Goal: Task Accomplishment & Management: Use online tool/utility

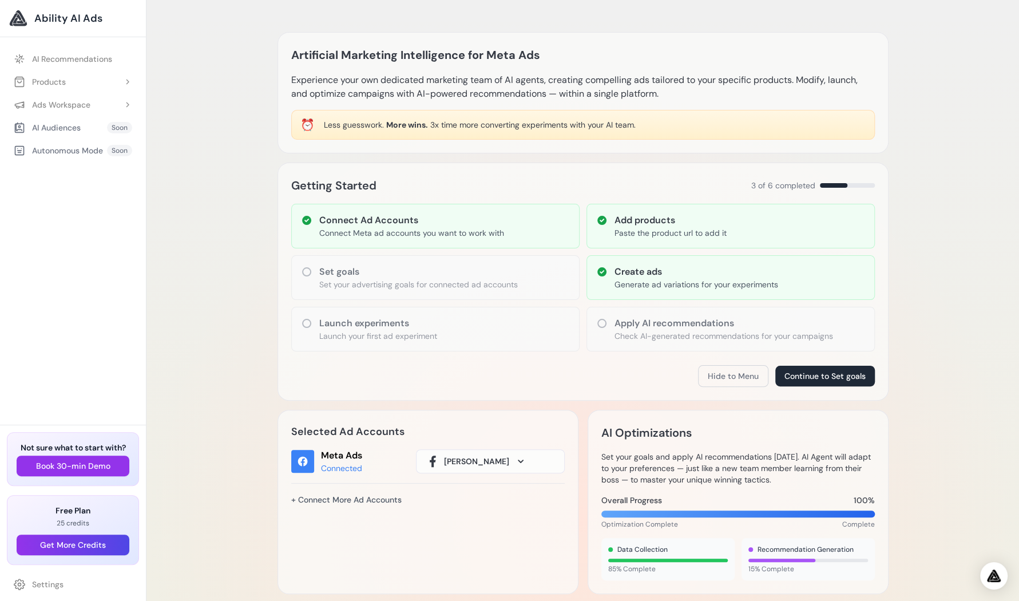
click at [671, 234] on p "Paste the product url to add it" at bounding box center [670, 232] width 112 height 11
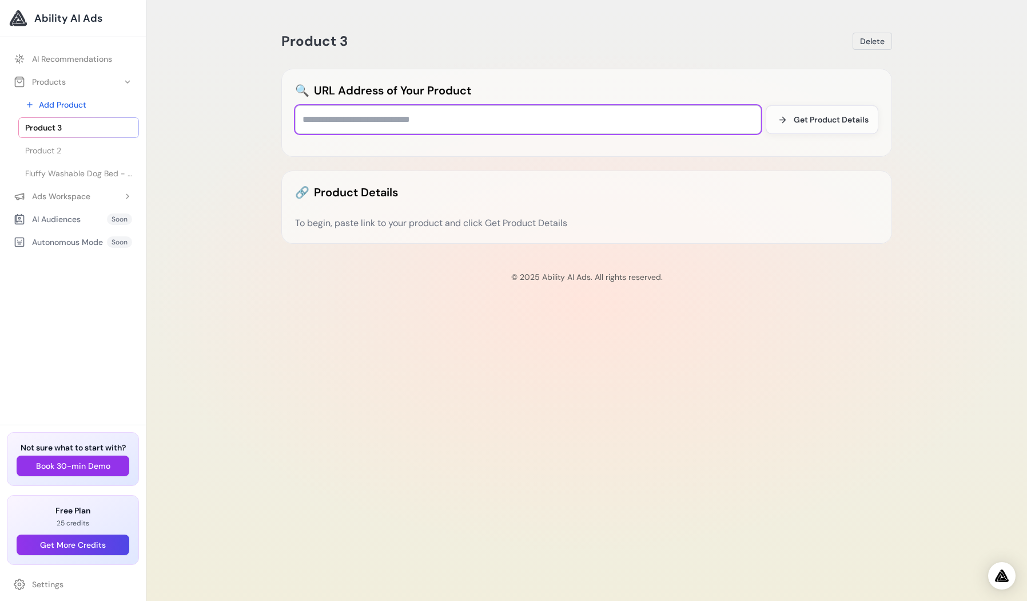
click at [332, 116] on input "text" at bounding box center [528, 119] width 466 height 29
paste input "**********"
type input "**********"
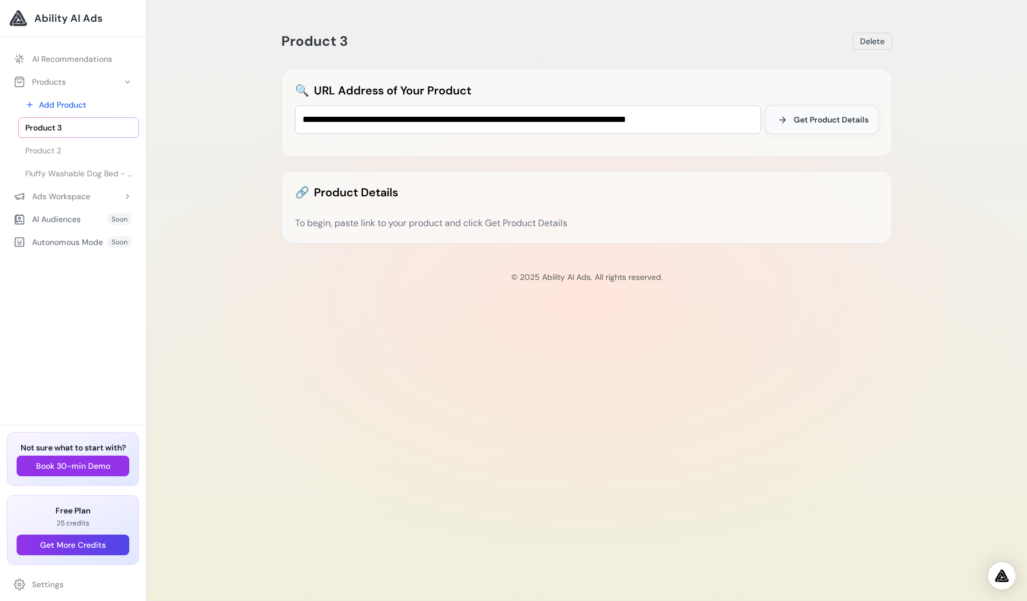
click at [837, 120] on span "Get Product Details" at bounding box center [831, 119] width 75 height 11
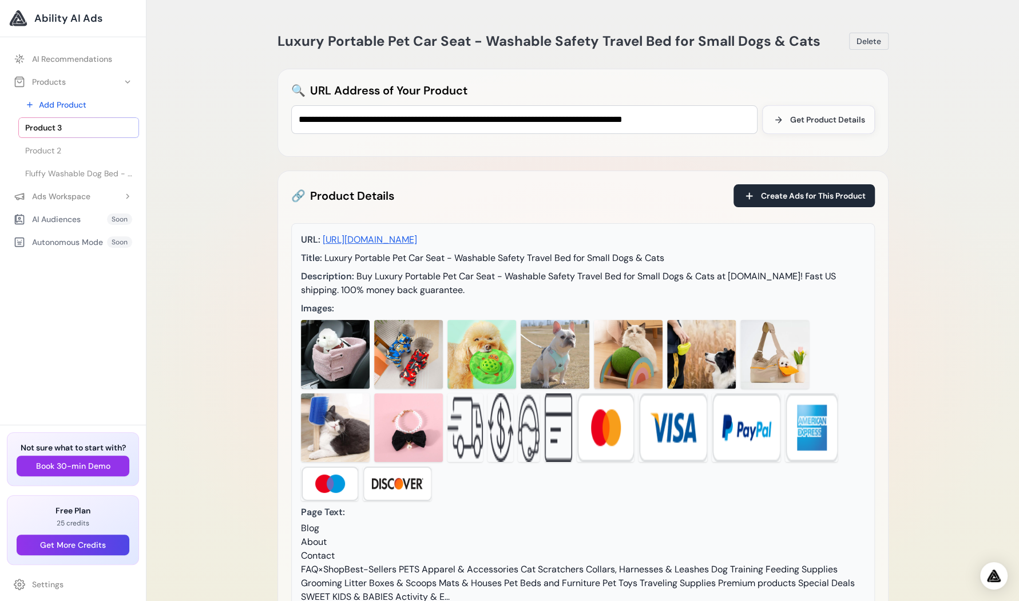
click at [334, 349] on img at bounding box center [335, 354] width 69 height 69
click at [816, 193] on span "Create Ads for This Product" at bounding box center [813, 195] width 105 height 11
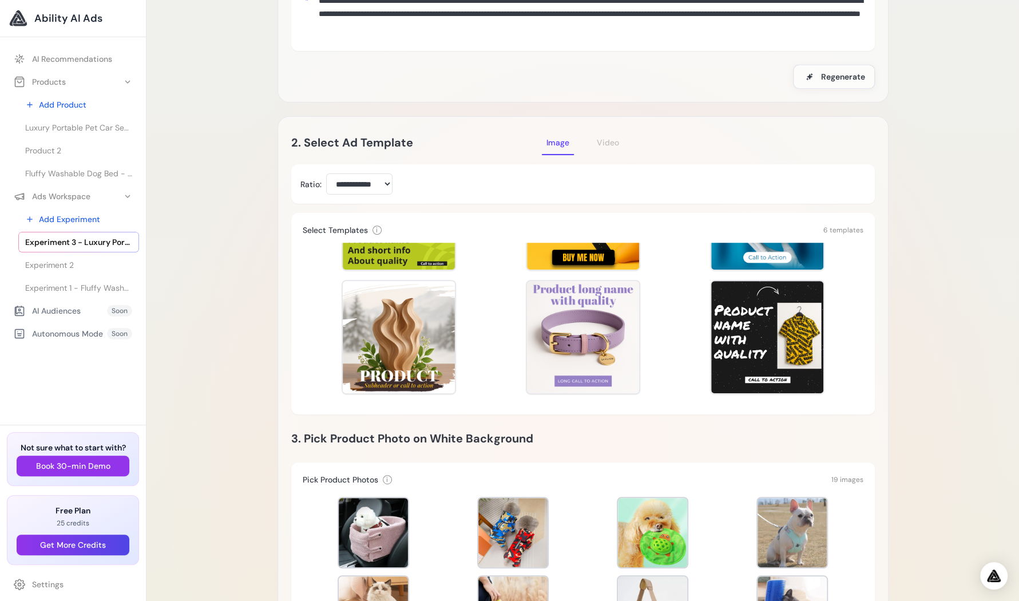
scroll to position [400, 0]
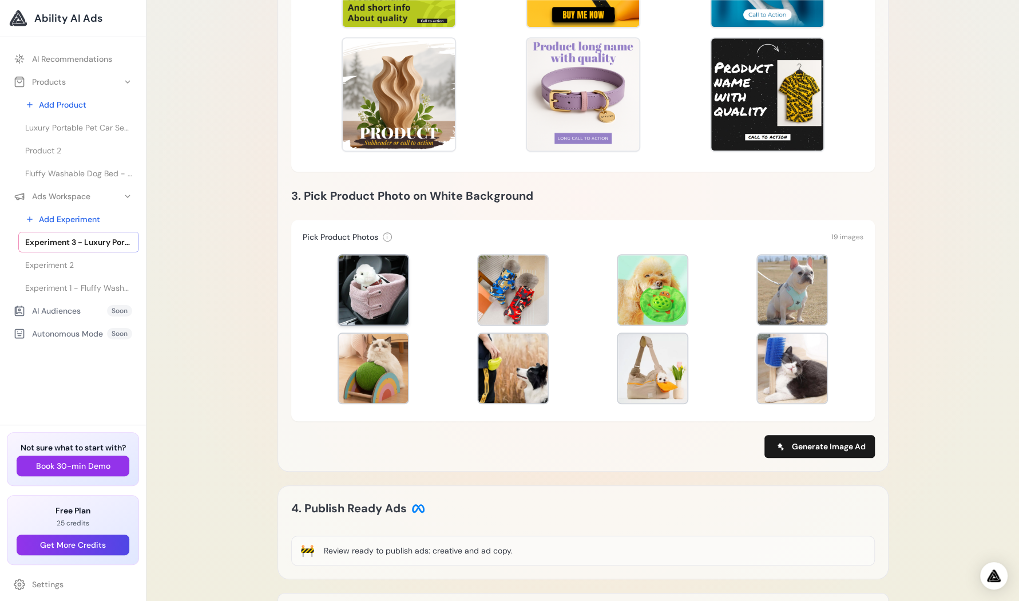
click at [370, 297] on div at bounding box center [373, 289] width 69 height 69
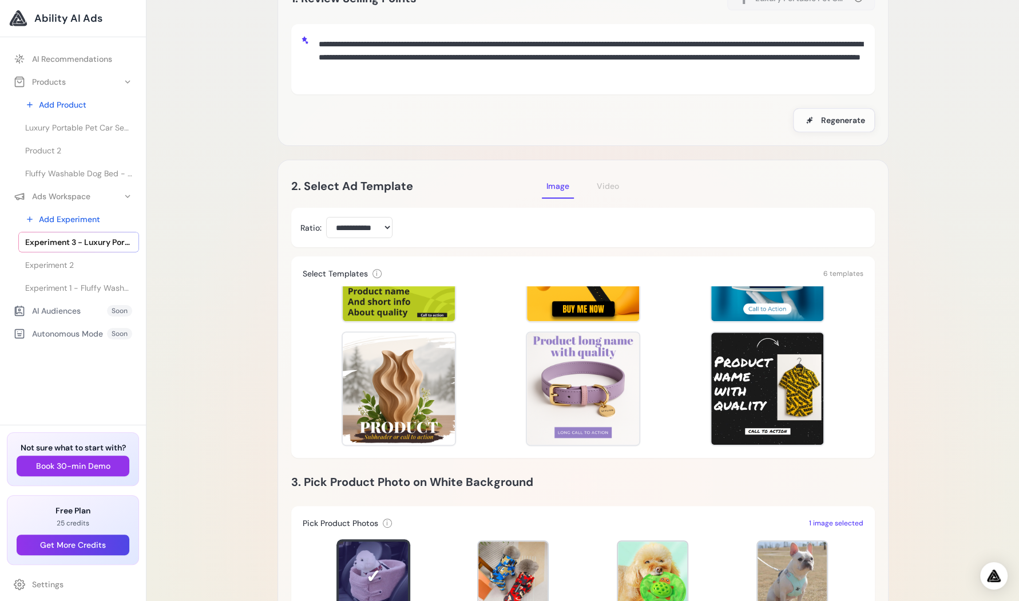
scroll to position [95, 0]
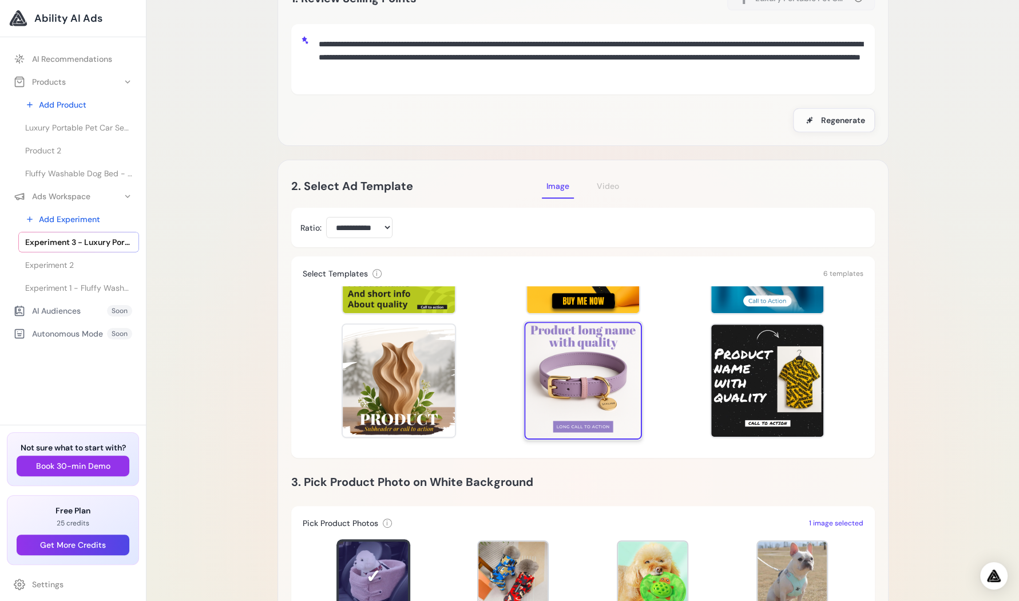
click at [595, 365] on div at bounding box center [583, 380] width 118 height 118
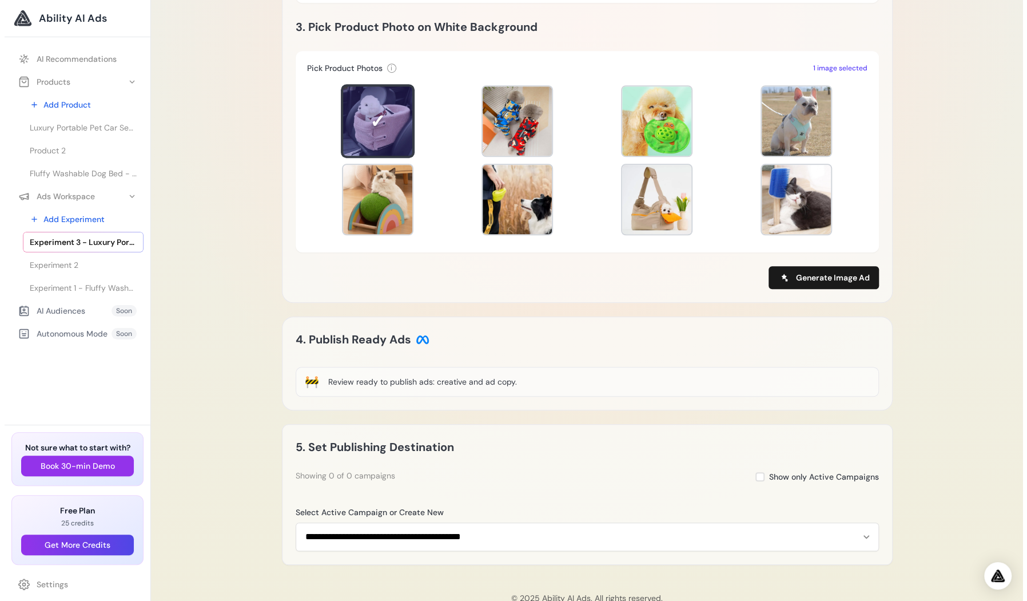
scroll to position [484, 0]
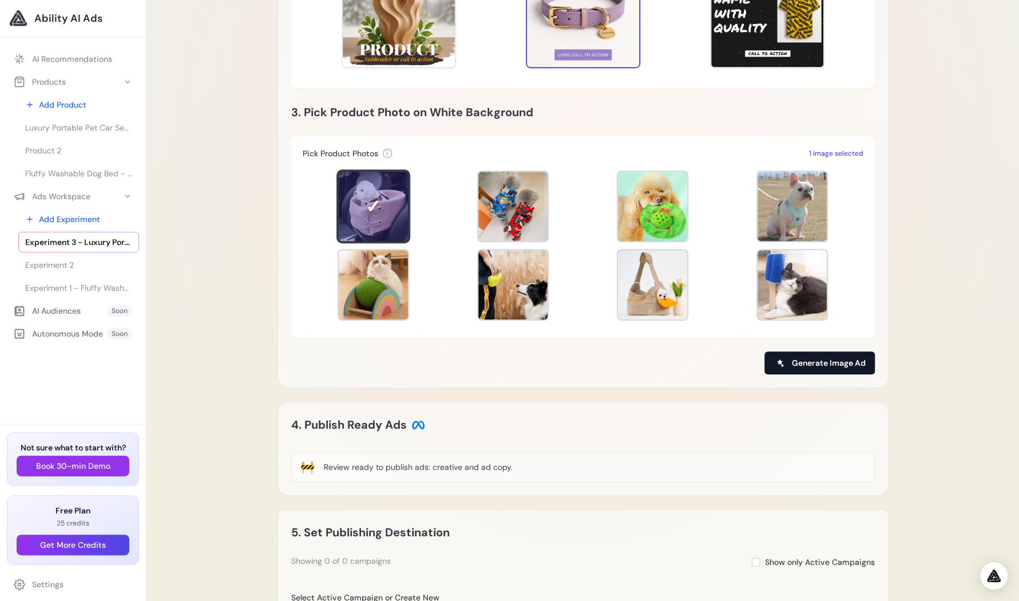
click at [819, 363] on span "Generate Image Ad" at bounding box center [829, 362] width 74 height 11
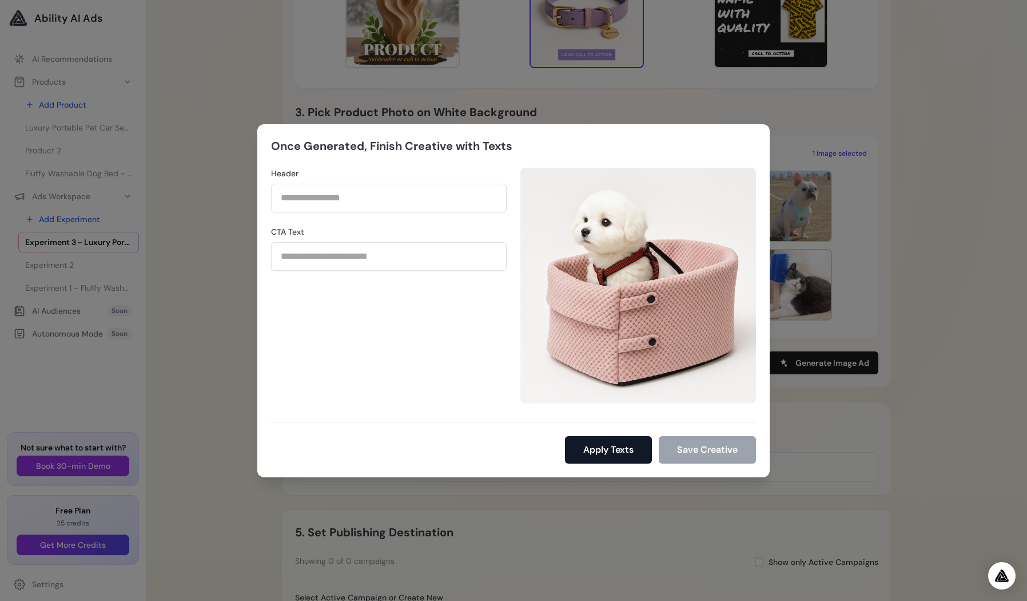
click at [617, 448] on button "Apply Texts" at bounding box center [608, 449] width 87 height 27
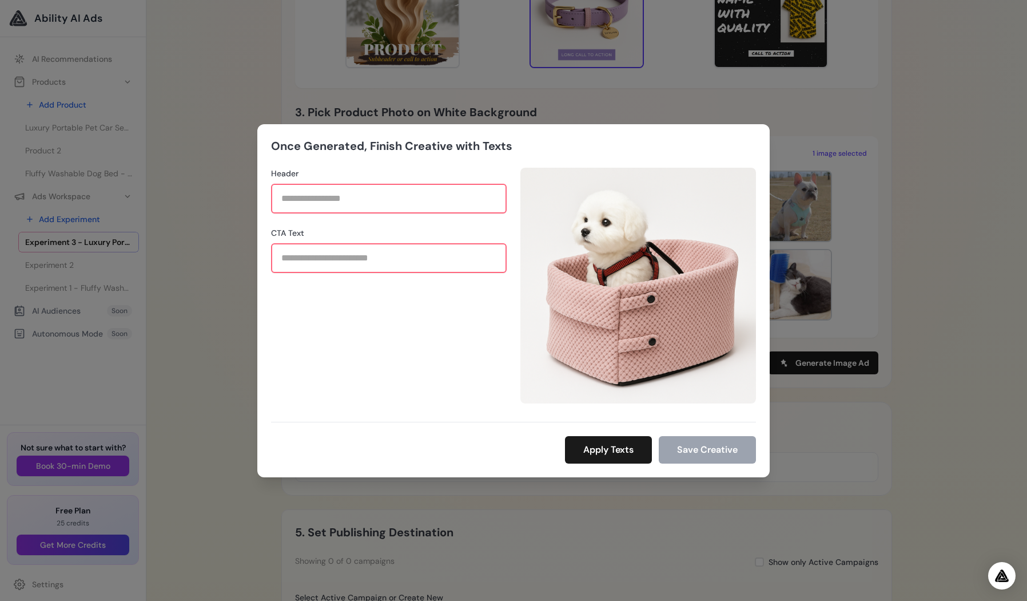
click at [77, 20] on div "Once Generated, Finish Creative with Texts Header CTA Text Apply Texts" at bounding box center [513, 300] width 1027 height 601
click at [101, 342] on div "Once Generated, Finish Creative with Texts Header CTA Text Apply Texts" at bounding box center [513, 300] width 1027 height 601
click at [614, 449] on button "Apply Texts" at bounding box center [608, 449] width 87 height 27
drag, startPoint x: 545, startPoint y: 133, endPoint x: 544, endPoint y: 165, distance: 32.0
click at [544, 165] on div "Once Generated, Finish Creative with Texts Header CTA Text Apply Texts Save Cre…" at bounding box center [513, 300] width 513 height 353
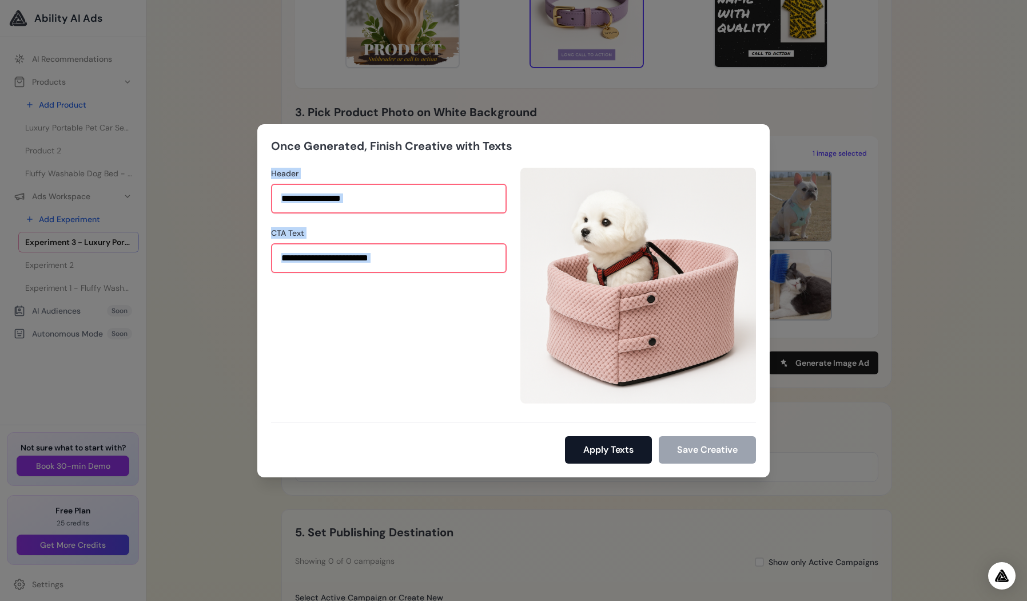
click at [615, 449] on button "Apply Texts" at bounding box center [608, 449] width 87 height 27
click at [614, 449] on button "Apply Texts" at bounding box center [608, 449] width 87 height 27
click at [420, 378] on div "Header CTA Text" at bounding box center [389, 286] width 236 height 236
click at [57, 245] on div "Once Generated, Finish Creative with Texts Header CTA Text Apply Texts" at bounding box center [513, 300] width 1027 height 601
click at [59, 211] on div "Once Generated, Finish Creative with Texts Header CTA Text Apply Texts" at bounding box center [513, 300] width 1027 height 601
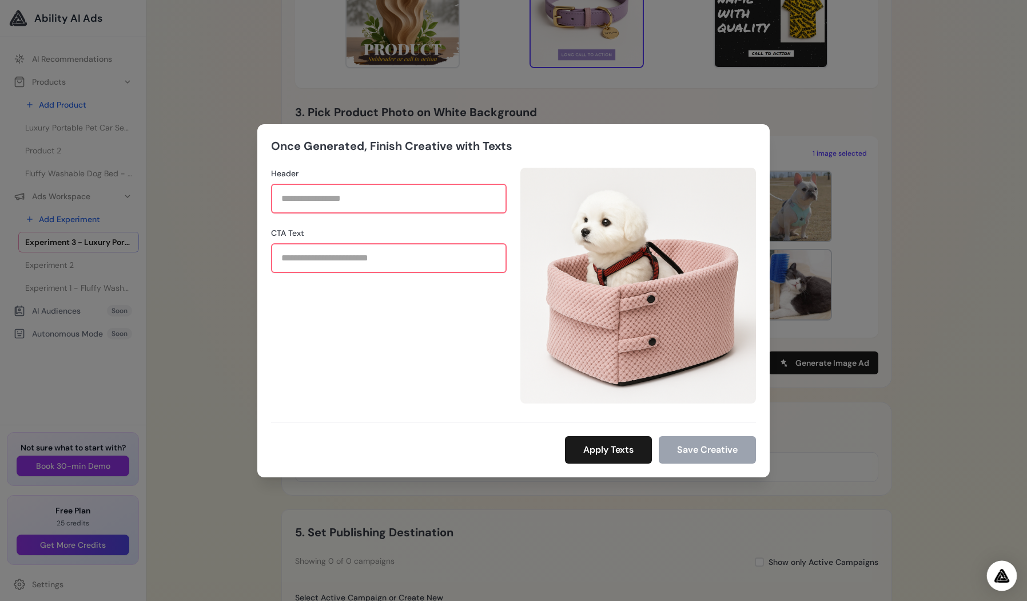
click at [1004, 574] on img "Open Intercom Messenger" at bounding box center [1002, 576] width 15 height 14
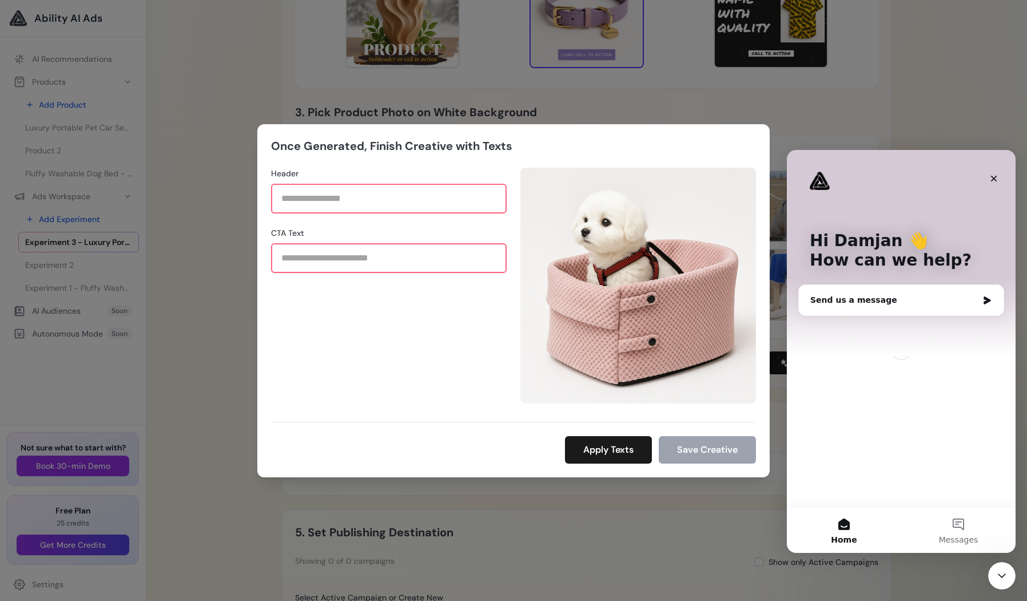
scroll to position [0, 0]
click at [995, 171] on div "Close" at bounding box center [994, 178] width 21 height 21
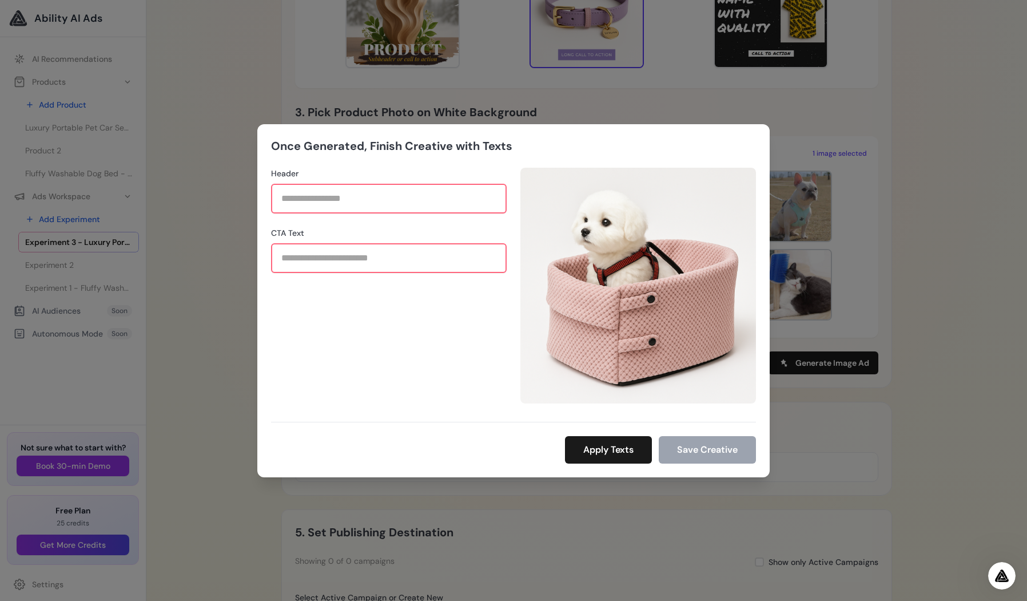
click at [692, 129] on div "Once Generated, Finish Creative with Texts Header CTA Text Apply Texts Save Cre…" at bounding box center [513, 300] width 513 height 353
click at [635, 330] on img at bounding box center [639, 286] width 236 height 236
click at [667, 301] on img at bounding box center [639, 286] width 236 height 236
click at [411, 400] on div "Header CTA Text" at bounding box center [389, 286] width 236 height 236
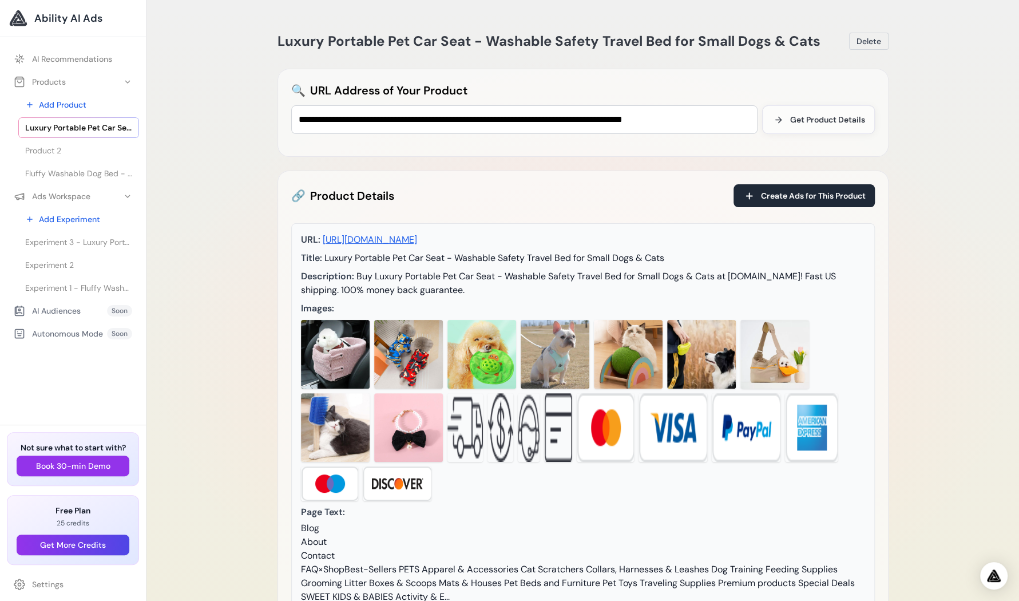
click at [355, 274] on div "Description: Buy Luxury Portable Pet Car Seat - Washable Safety Travel Bed for …" at bounding box center [583, 282] width 564 height 27
click at [815, 194] on span "Create Ads for This Product" at bounding box center [813, 195] width 105 height 11
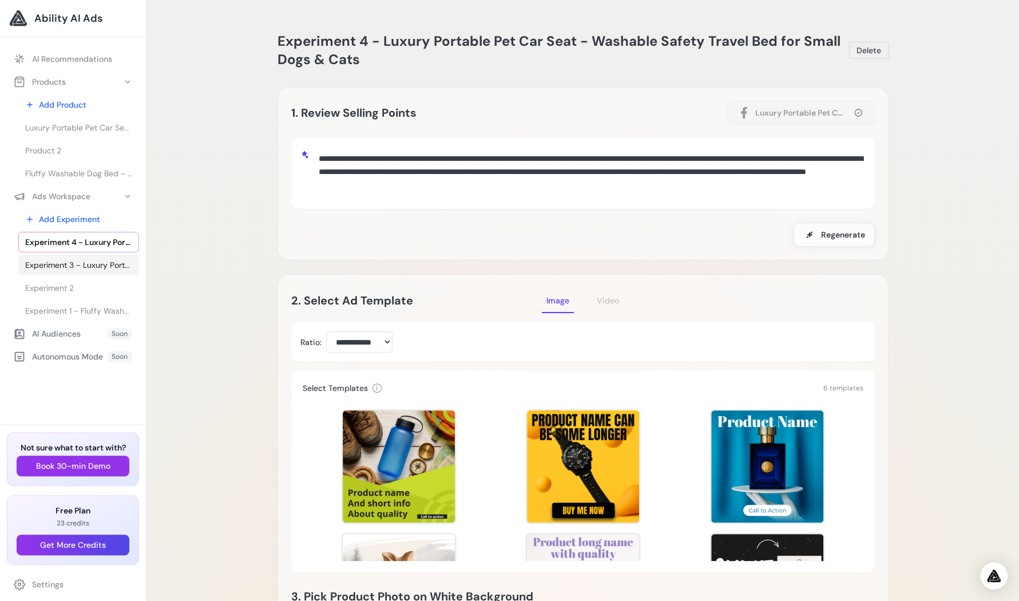
click at [59, 264] on span "Experiment 3 - Luxury Portable Pet Car Seat - Washable Safety Travel Bed for Sm…" at bounding box center [78, 264] width 107 height 11
click at [56, 285] on span "Experiment 2" at bounding box center [49, 287] width 49 height 11
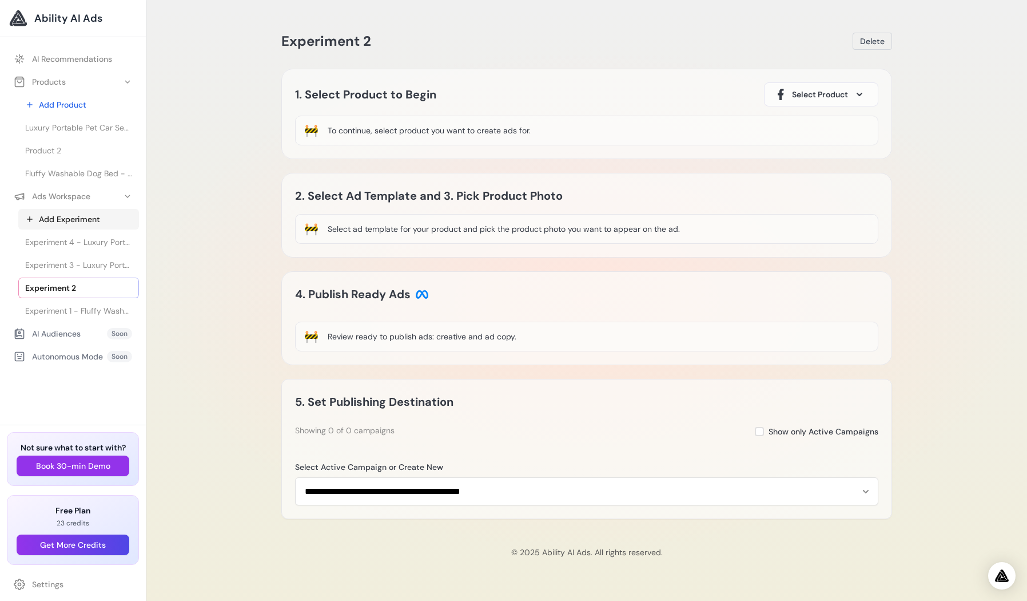
click at [59, 214] on link "Add Experiment" at bounding box center [78, 219] width 121 height 21
click at [34, 148] on span "Product 2" at bounding box center [43, 150] width 36 height 11
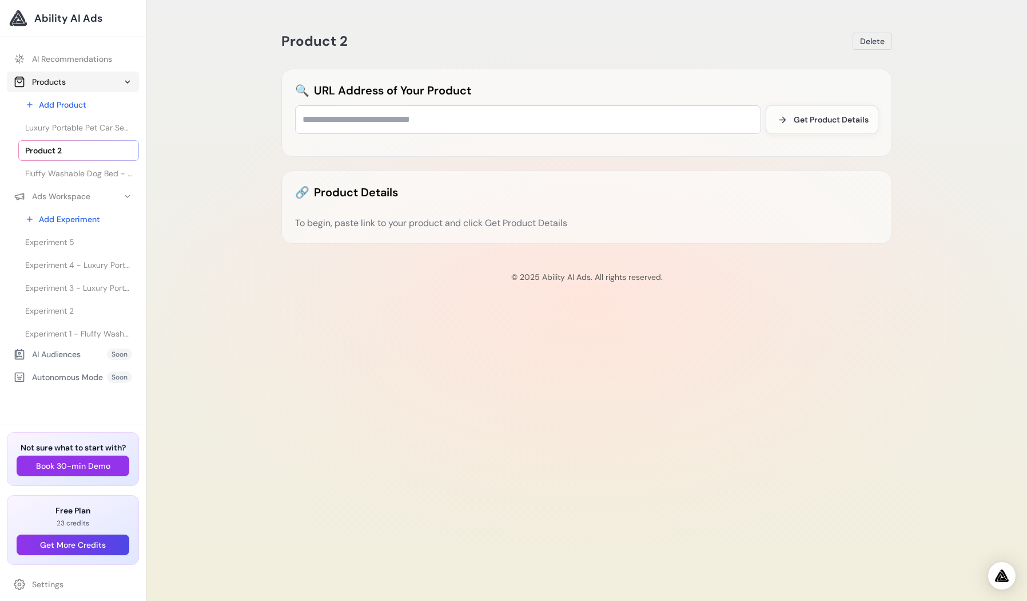
click at [124, 81] on icon at bounding box center [127, 81] width 9 height 9
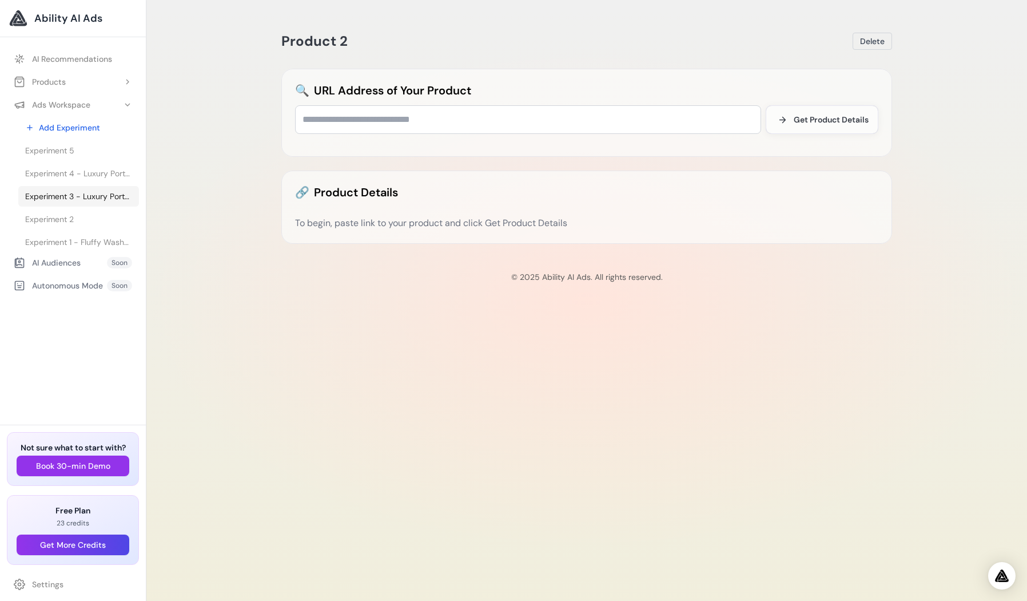
click at [66, 191] on span "Experiment 3 - Luxury Portable Pet Car Seat - Washable Safety Travel Bed for Sm…" at bounding box center [78, 195] width 107 height 11
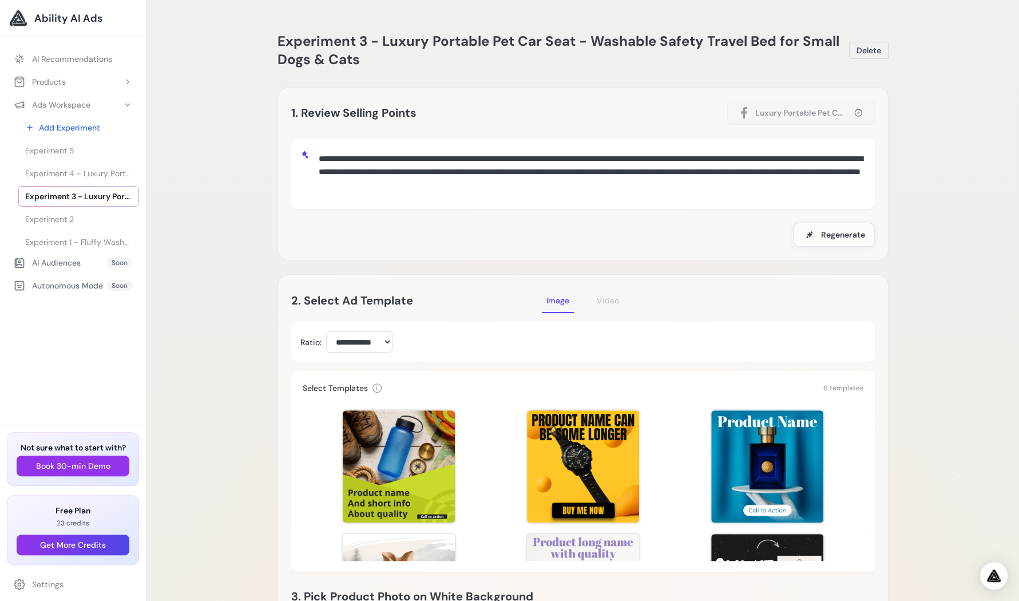
drag, startPoint x: 665, startPoint y: 182, endPoint x: 309, endPoint y: 158, distance: 356.0
click at [309, 158] on div "**********" at bounding box center [582, 174] width 565 height 52
click at [745, 190] on textarea "**********" at bounding box center [589, 172] width 551 height 49
drag, startPoint x: 591, startPoint y: 42, endPoint x: 406, endPoint y: 59, distance: 186.1
click at [406, 59] on h1 "Experiment 3 - Luxury Portable Pet Car Seat - Washable Safety Travel Bed for Sm…" at bounding box center [562, 50] width 571 height 37
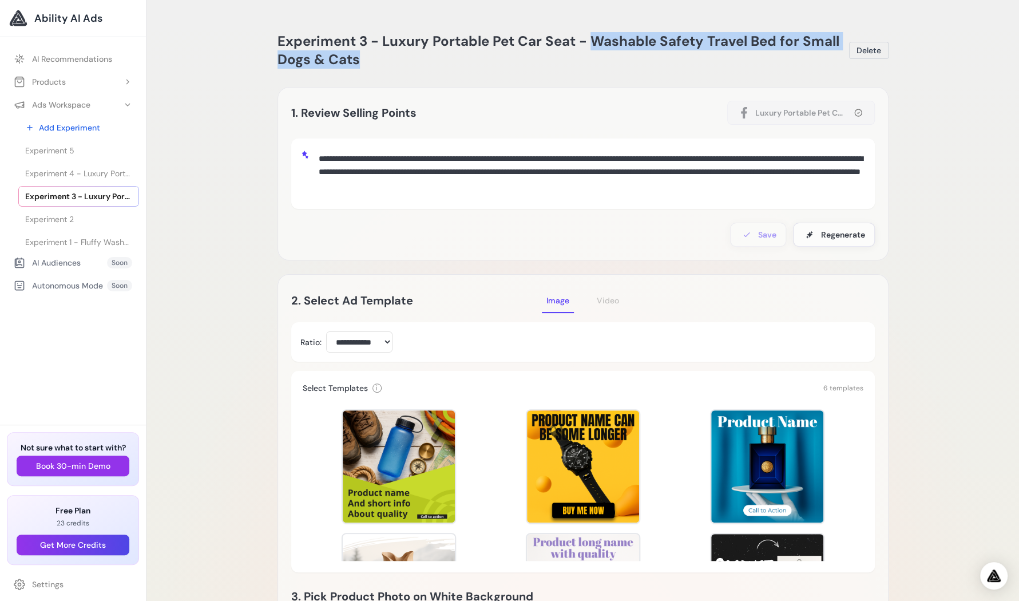
copy span "Washable Safety Travel Bed for Small Dogs & Cats"
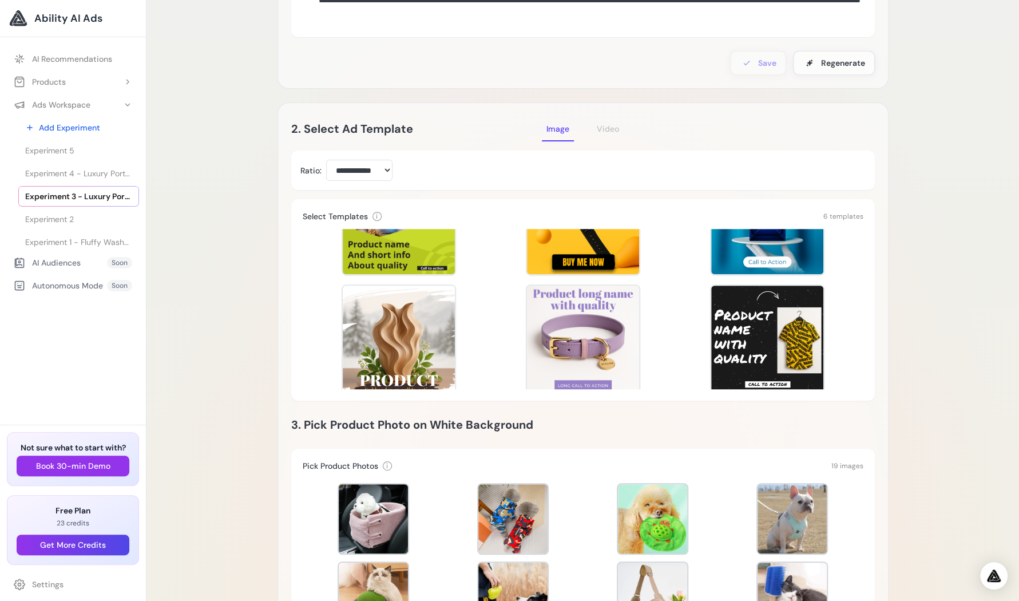
scroll to position [95, 0]
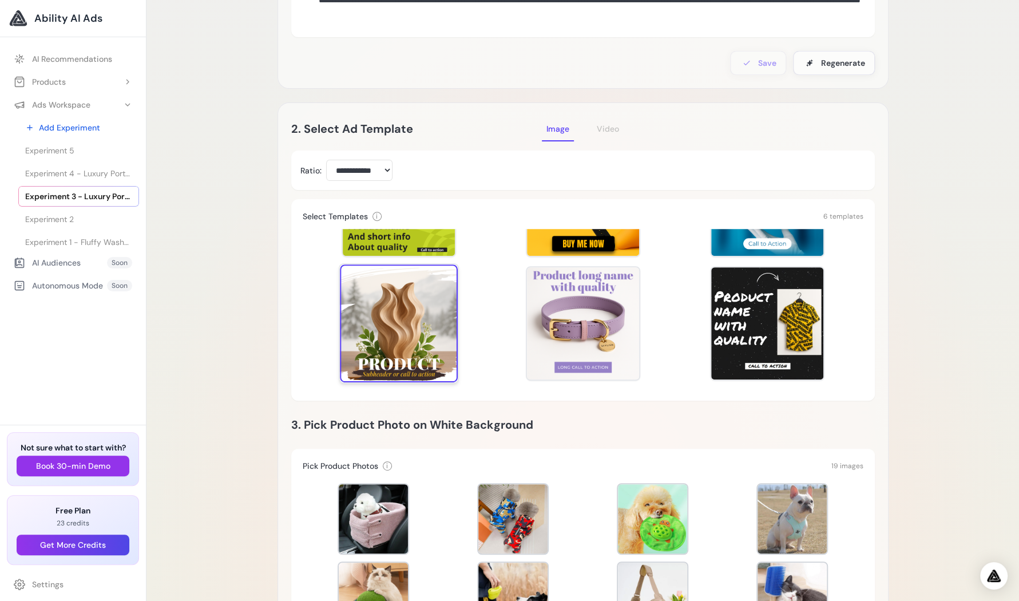
click at [413, 320] on div at bounding box center [399, 323] width 118 height 118
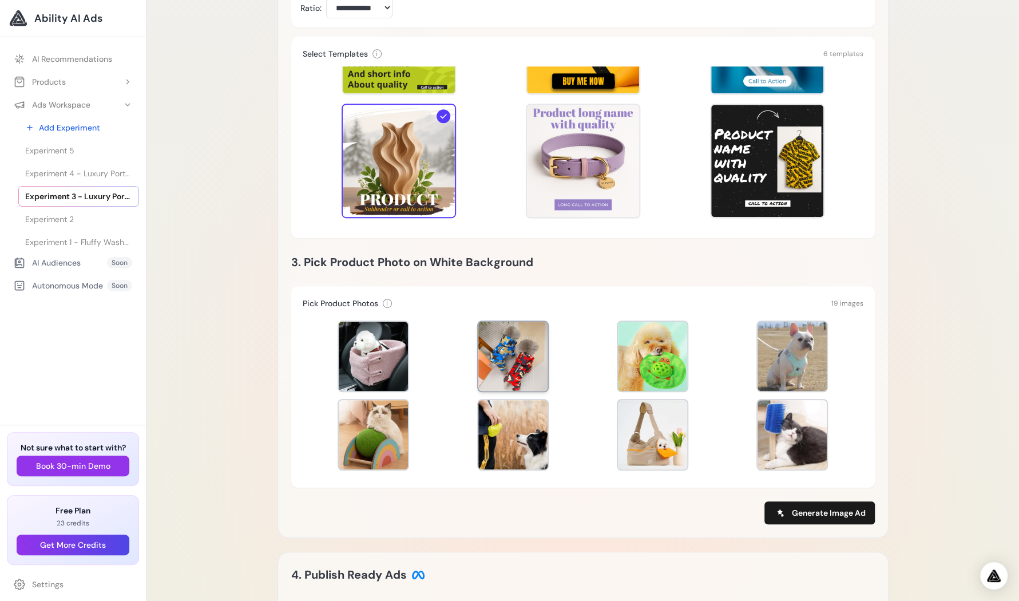
scroll to position [343, 0]
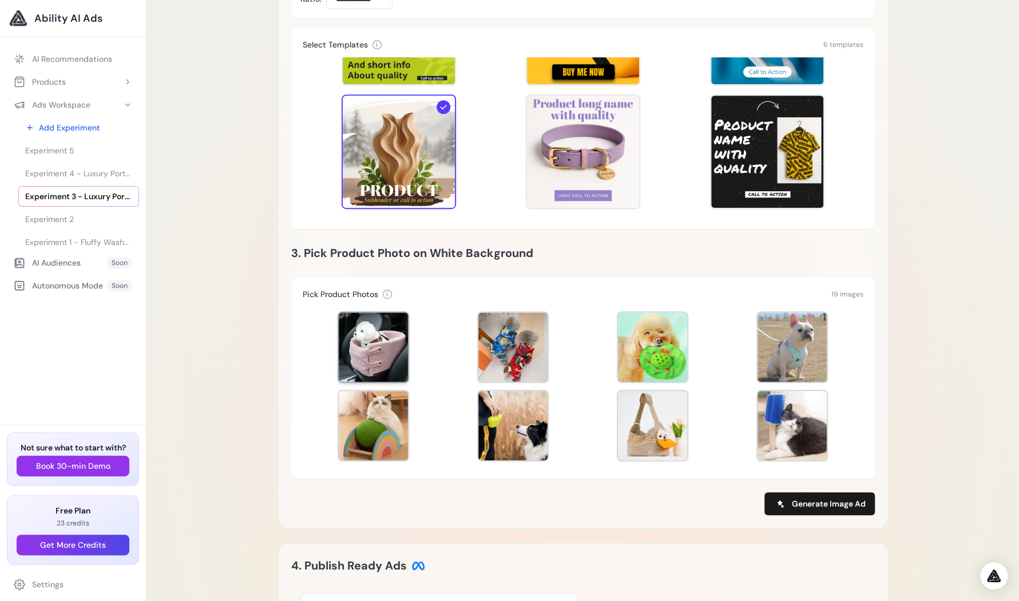
click at [377, 339] on div at bounding box center [373, 346] width 69 height 69
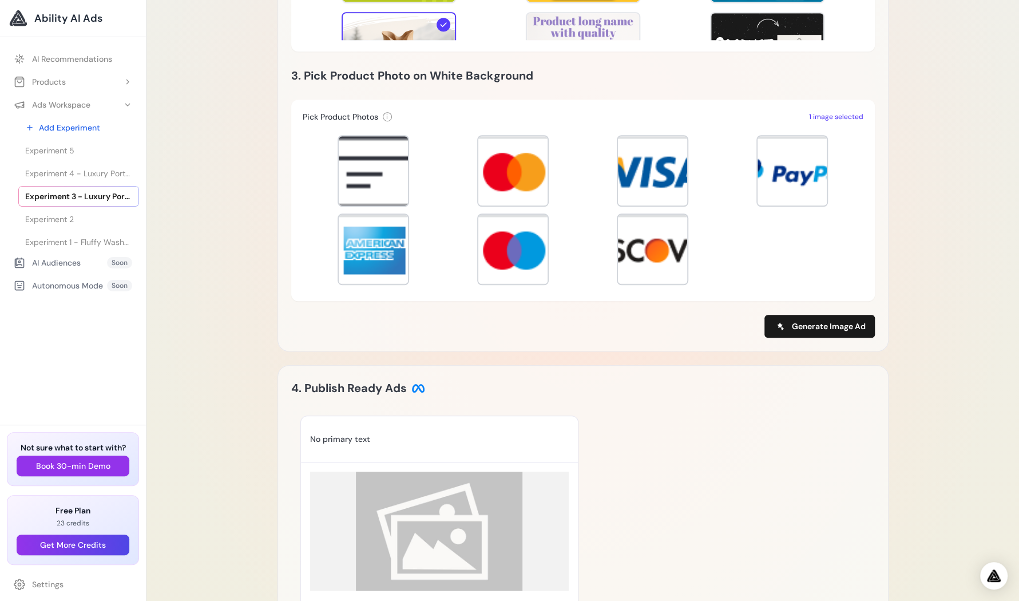
scroll to position [515, 0]
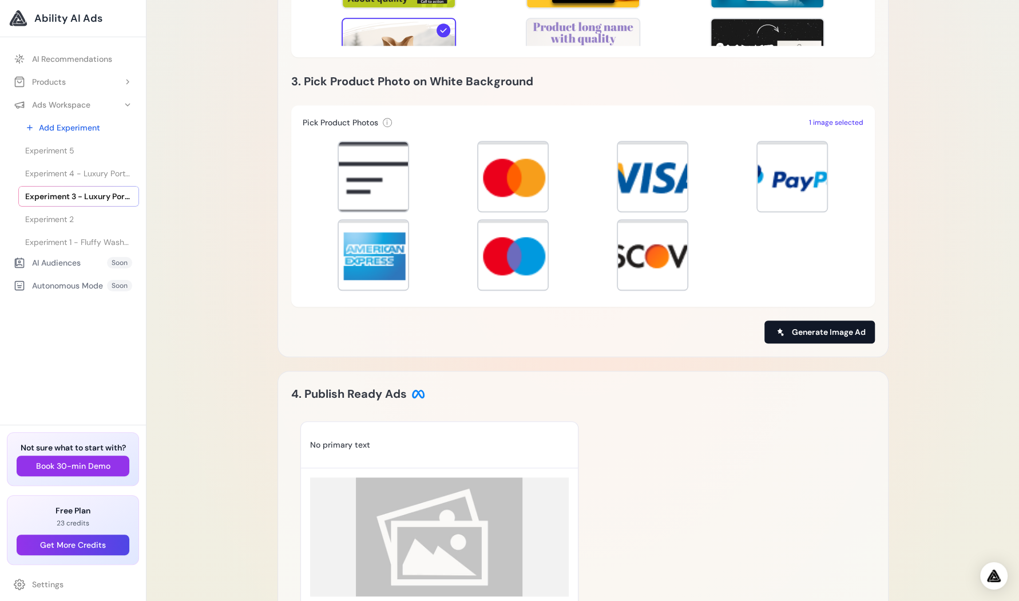
click at [832, 331] on span "Generate Image Ad" at bounding box center [829, 331] width 74 height 11
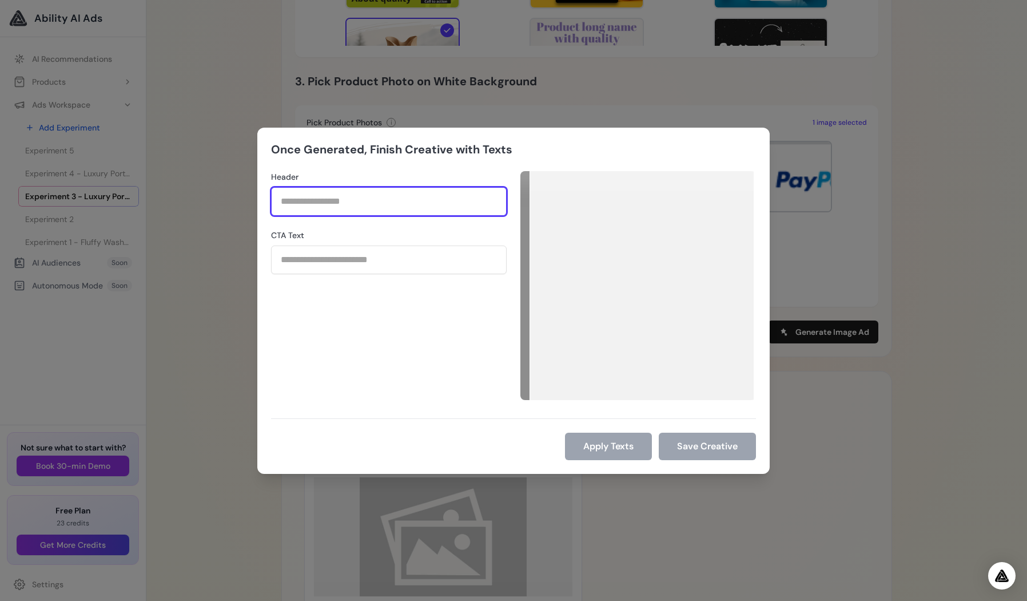
paste input "**********"
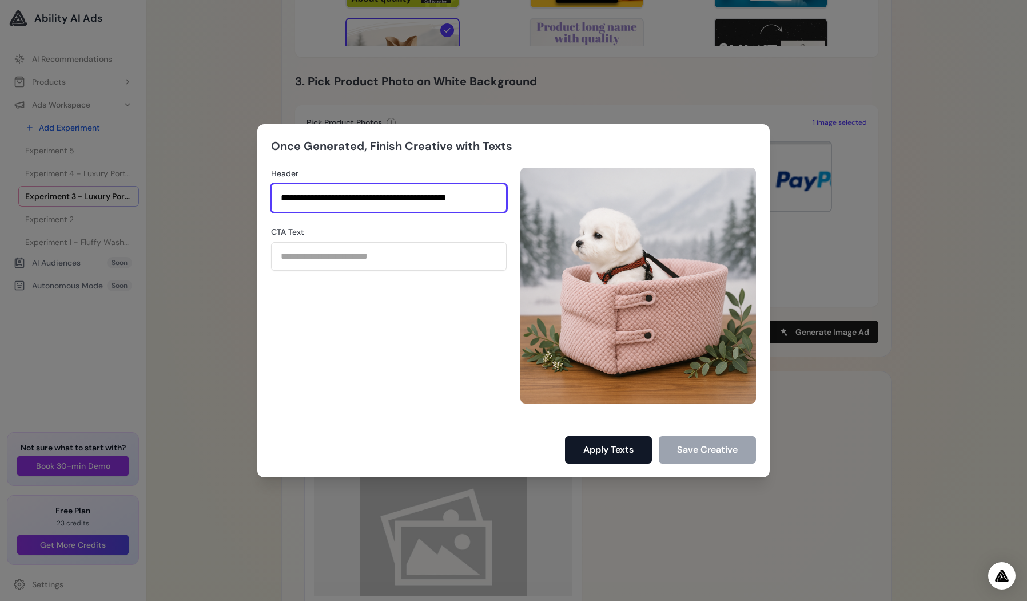
type input "**********"
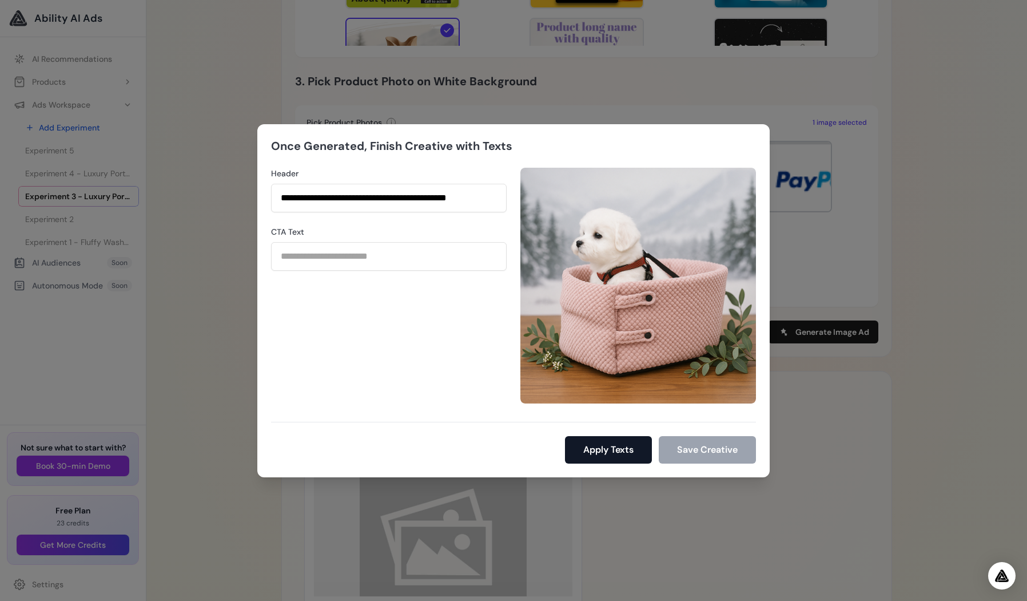
click at [606, 451] on button "Apply Texts" at bounding box center [608, 449] width 87 height 27
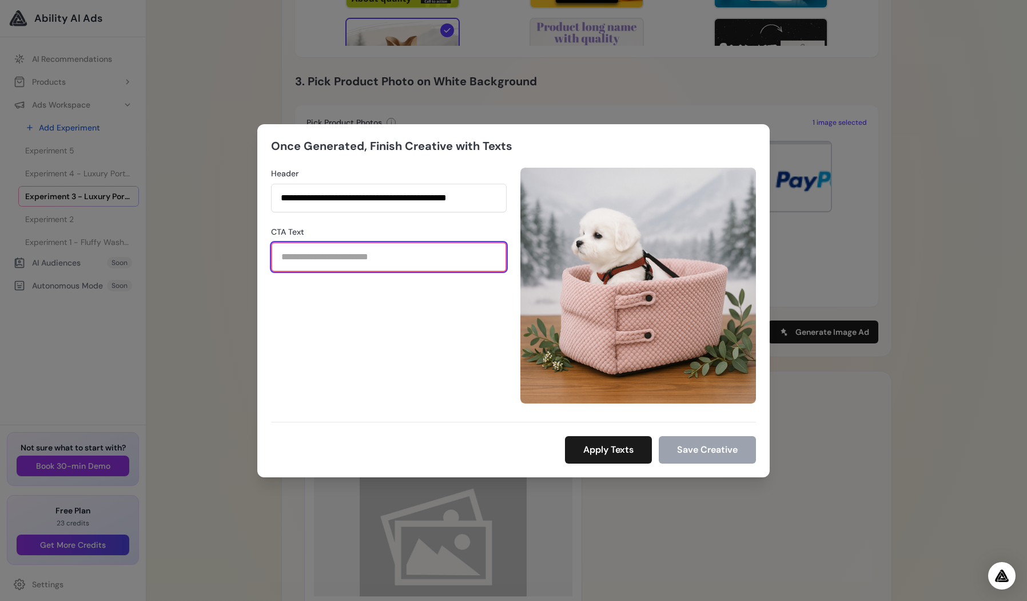
click at [387, 253] on input "CTA Text" at bounding box center [389, 257] width 236 height 30
paste input "**********"
type input "**********"
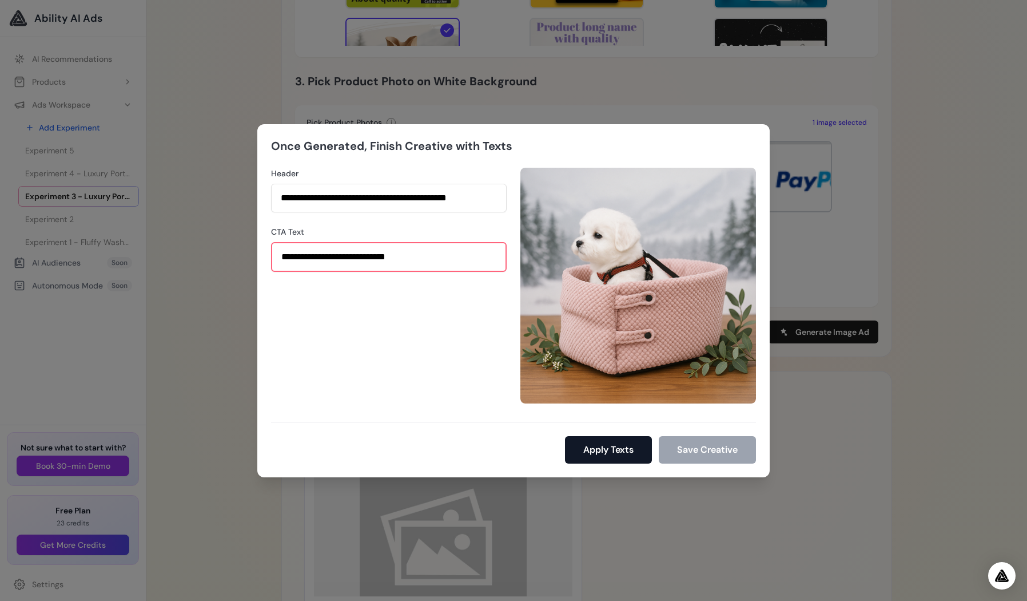
click at [606, 445] on button "Apply Texts" at bounding box center [608, 449] width 87 height 27
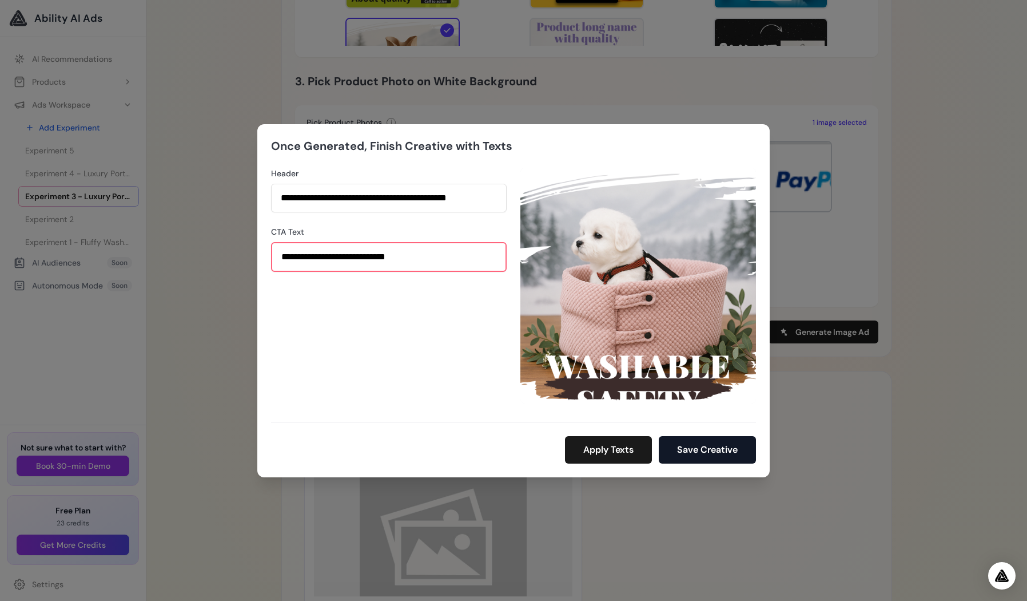
click at [700, 448] on button "Save Creative" at bounding box center [707, 449] width 97 height 27
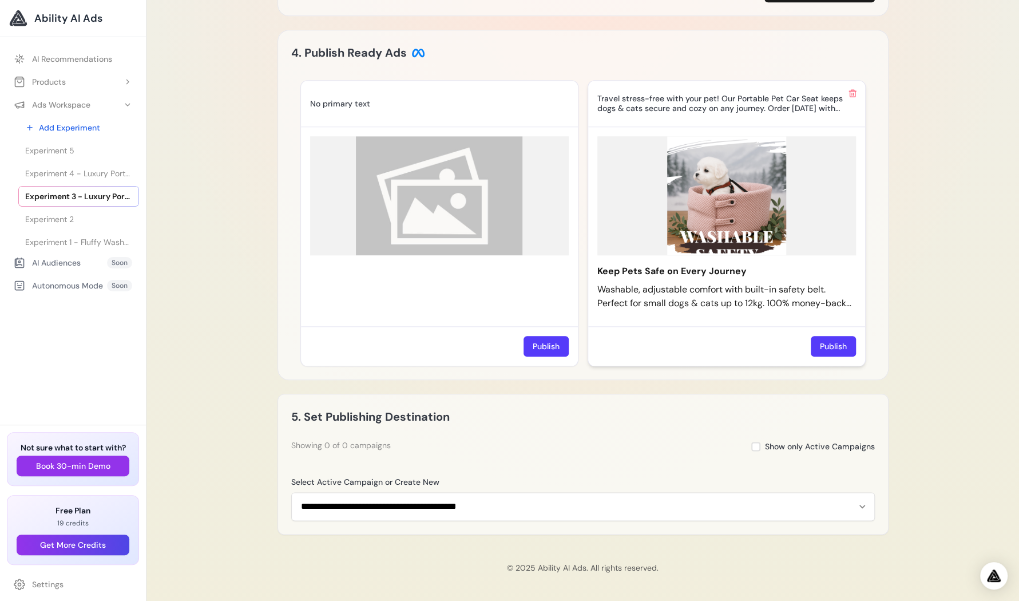
scroll to position [855, 0]
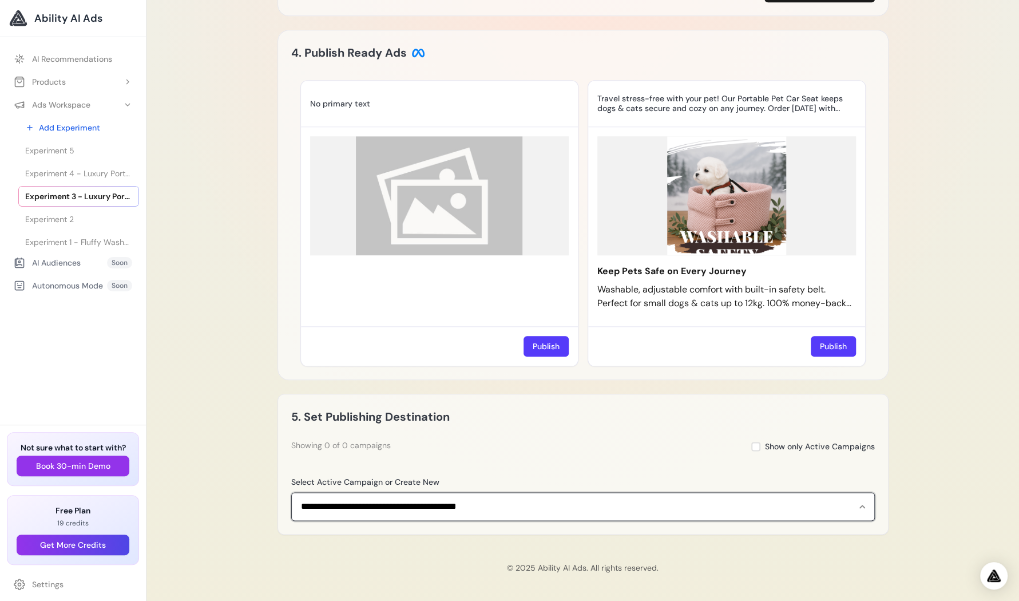
click at [862, 505] on select "**********" at bounding box center [582, 506] width 583 height 28
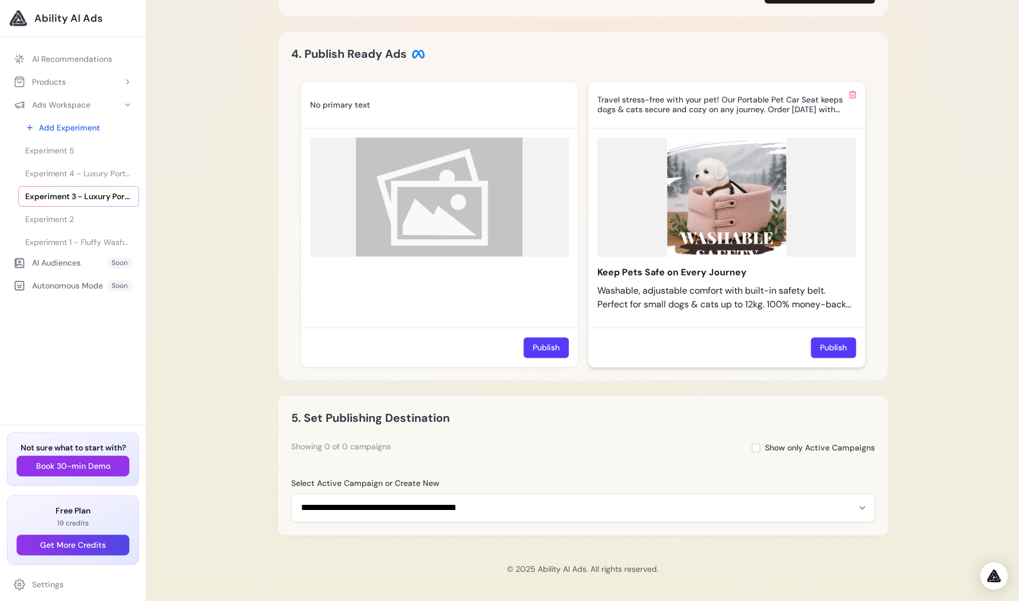
click at [717, 198] on img at bounding box center [726, 196] width 259 height 119
click at [718, 204] on img at bounding box center [726, 196] width 259 height 119
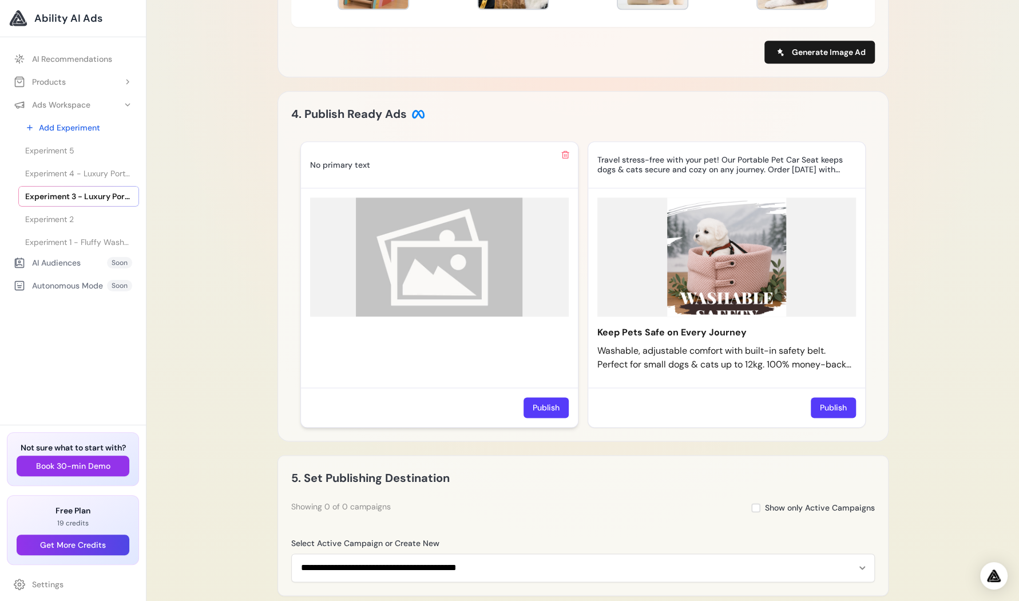
scroll to position [797, 0]
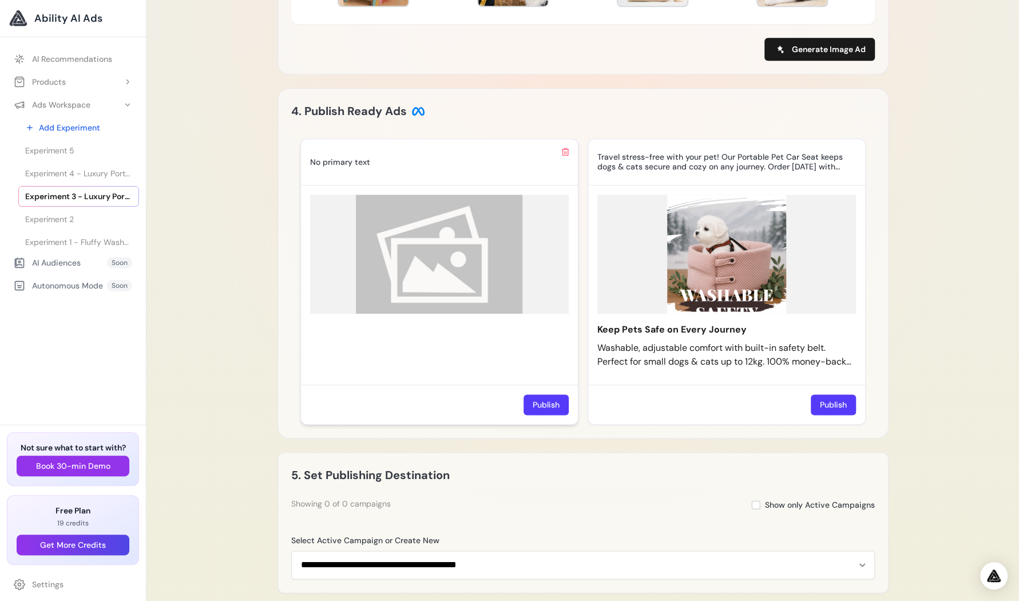
click at [452, 253] on img at bounding box center [439, 253] width 259 height 119
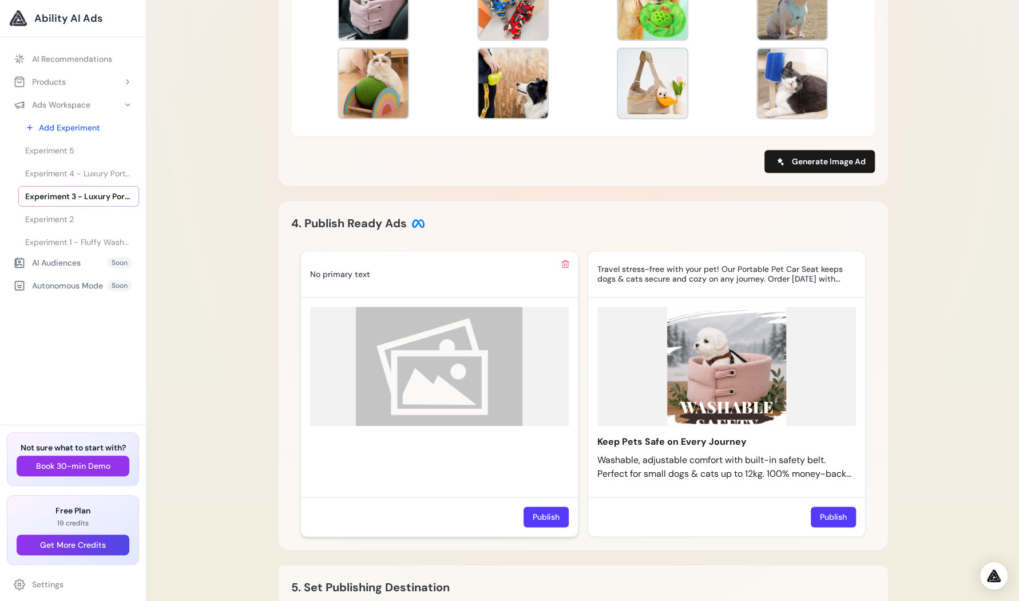
scroll to position [683, 0]
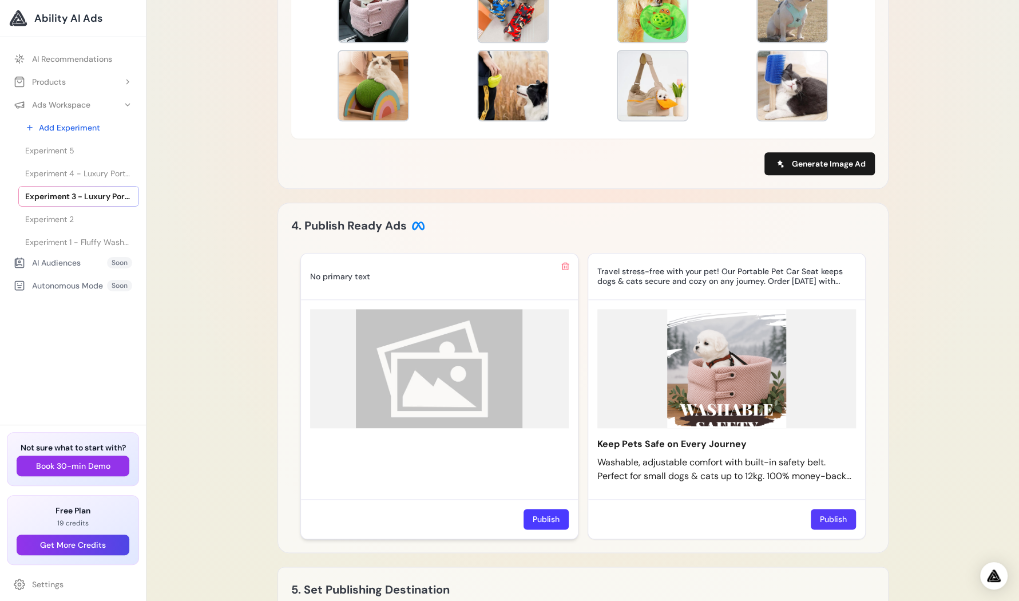
click at [541, 516] on button "Publish" at bounding box center [545, 519] width 45 height 21
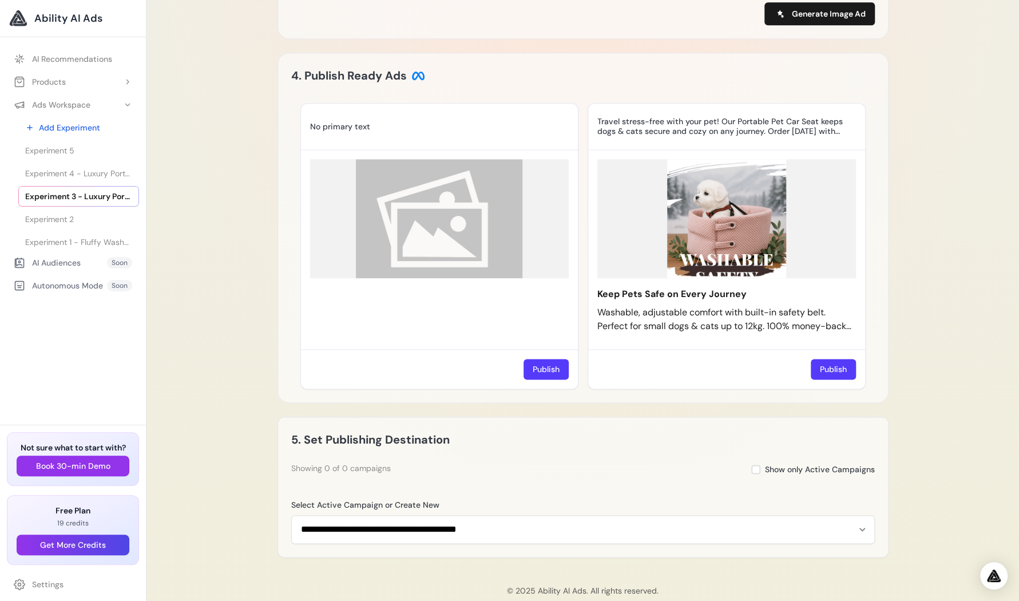
scroll to position [797, 0]
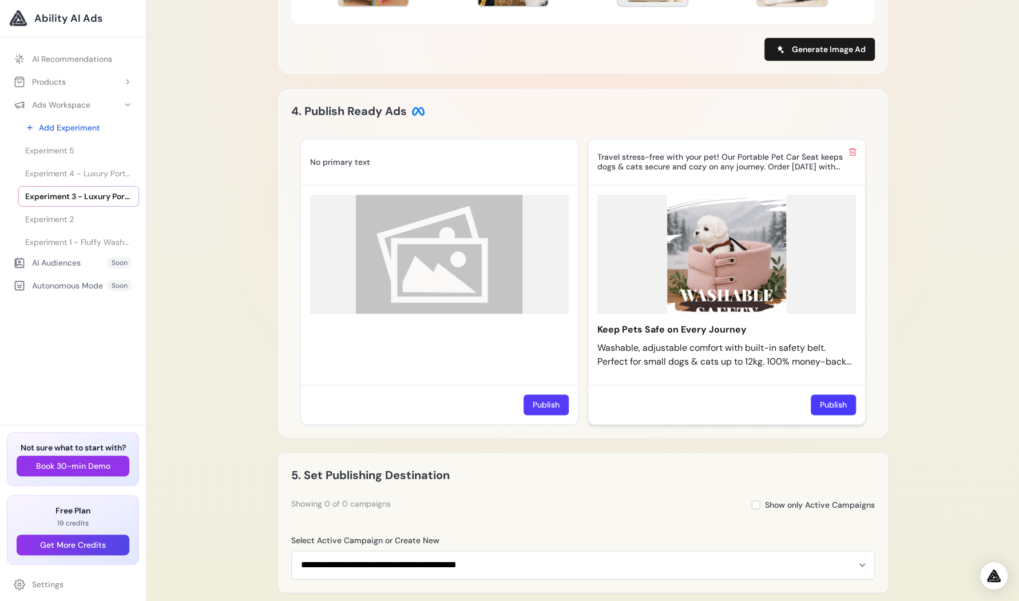
click at [836, 403] on button "Publish" at bounding box center [833, 404] width 45 height 21
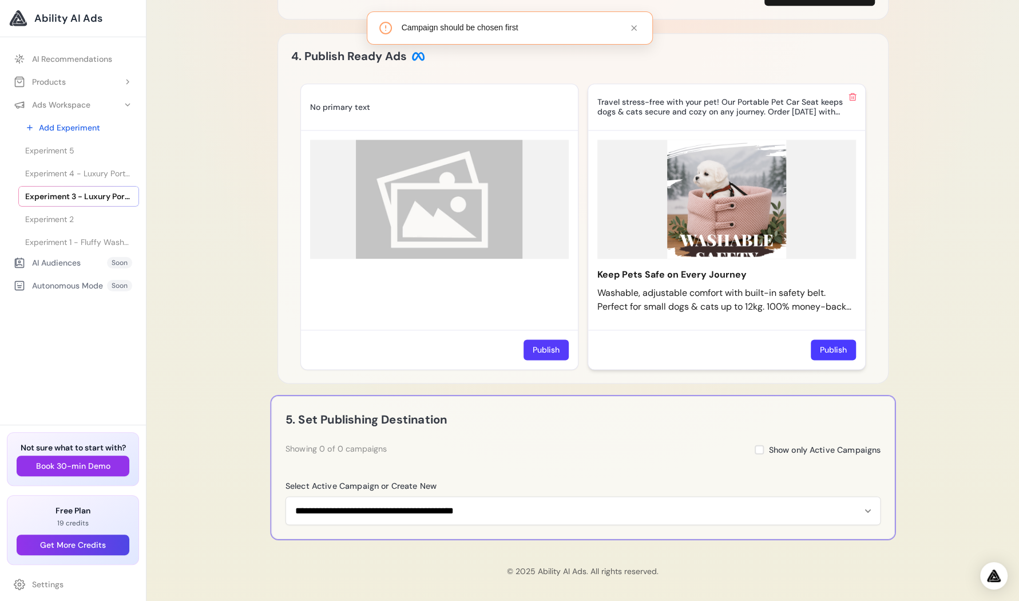
scroll to position [855, 0]
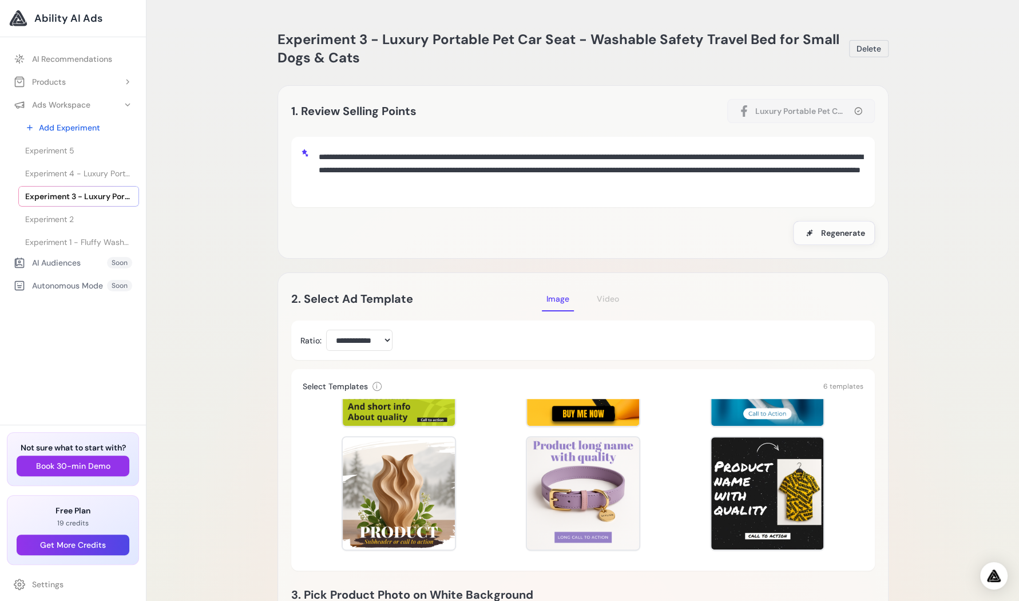
scroll to position [0, 0]
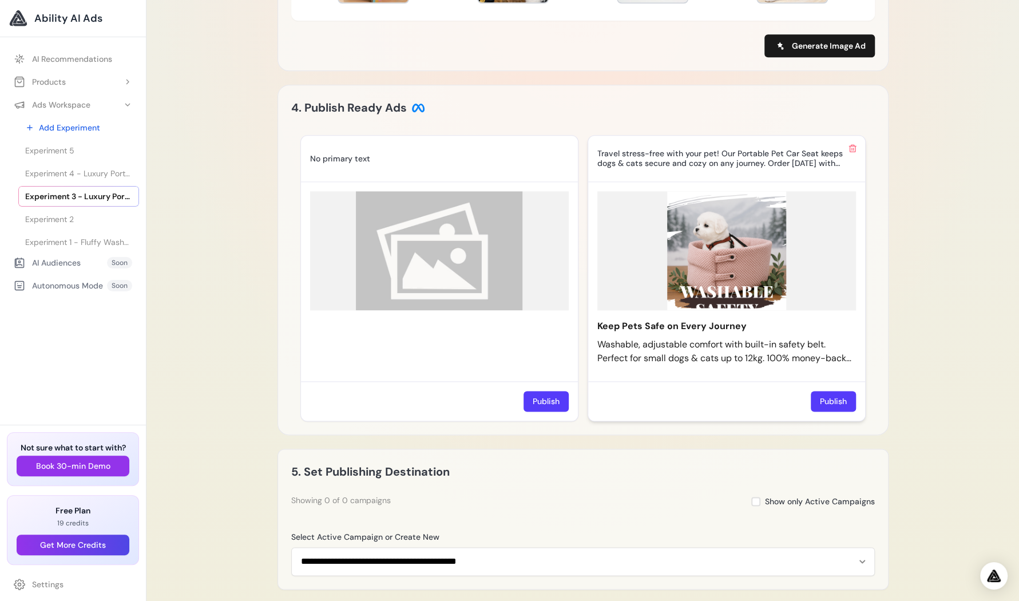
scroll to position [855, 0]
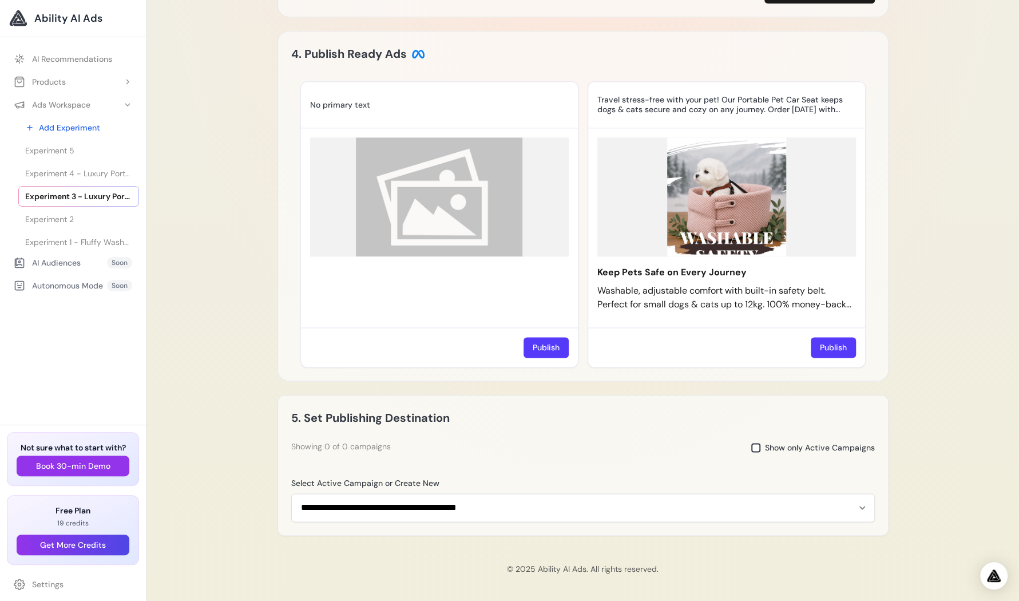
click at [757, 448] on span at bounding box center [755, 447] width 9 height 9
click at [831, 345] on button "Publish" at bounding box center [833, 347] width 45 height 21
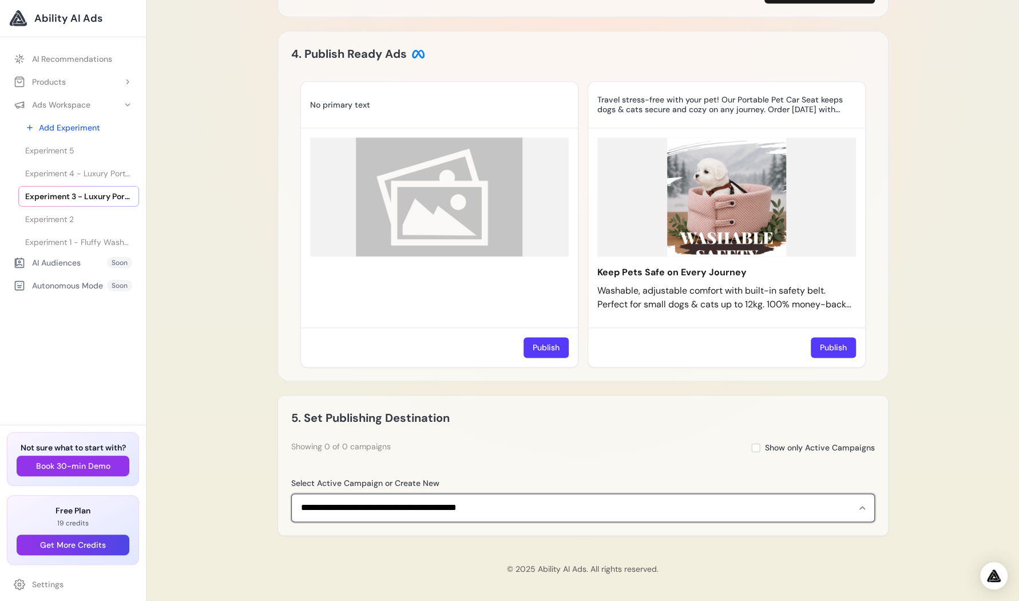
click at [863, 505] on select "**********" at bounding box center [582, 507] width 583 height 28
select select "**********"
click at [291, 493] on select "**********" at bounding box center [582, 507] width 583 height 28
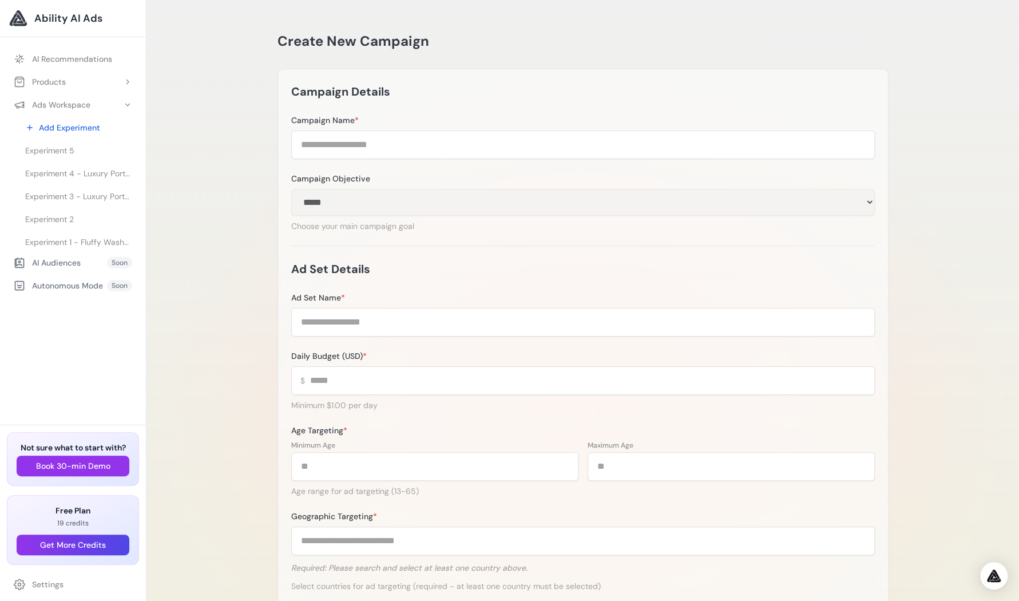
click at [173, 46] on div "**********" at bounding box center [582, 412] width 872 height 825
click at [72, 54] on link "AI Recommendations" at bounding box center [73, 59] width 132 height 21
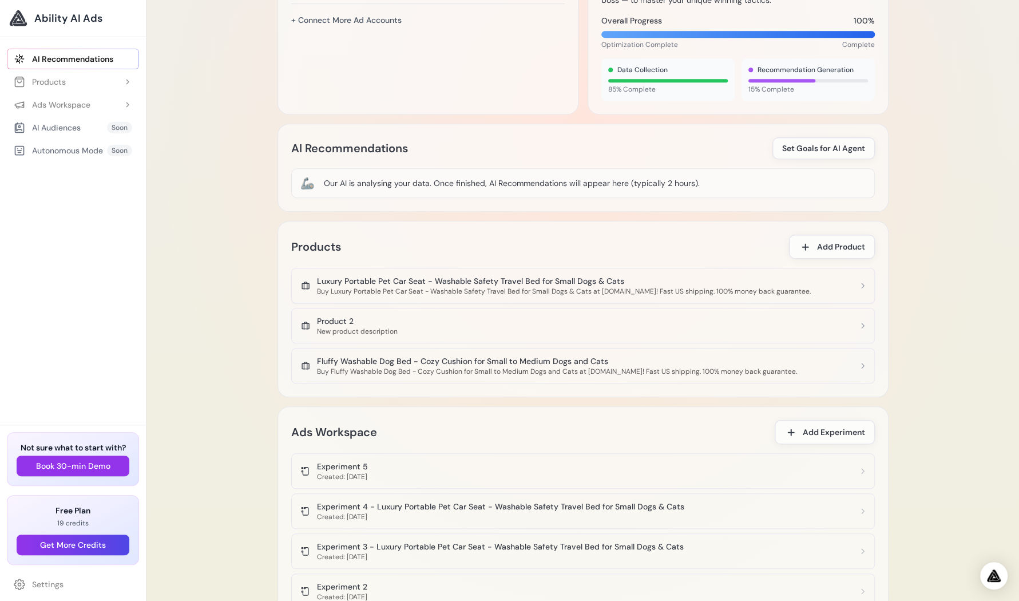
scroll to position [515, 0]
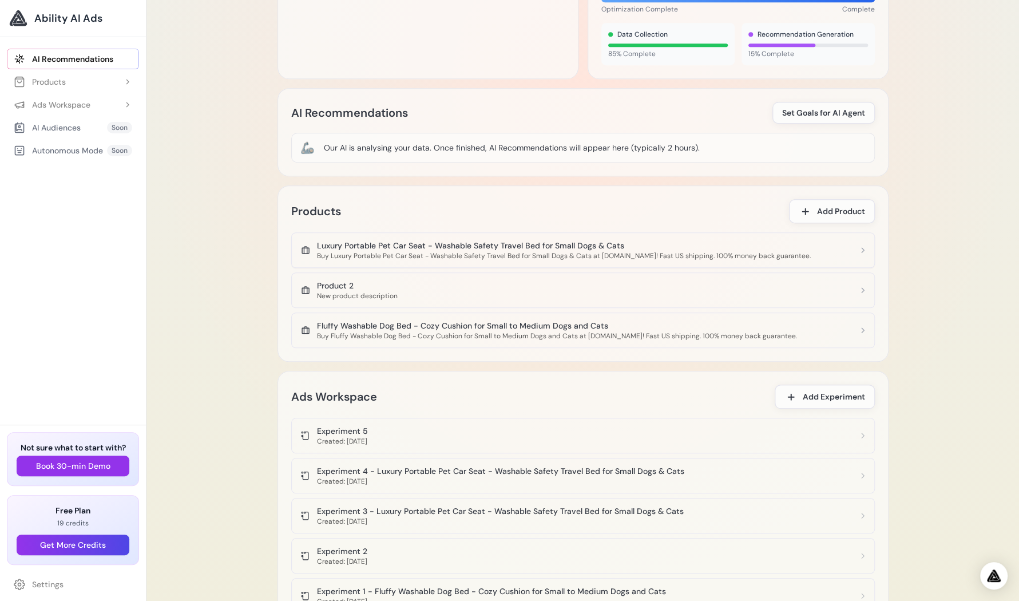
click at [611, 245] on div "Luxury Portable Pet Car Seat - Washable Safety Travel Bed for Small Dogs & Cats" at bounding box center [564, 245] width 494 height 11
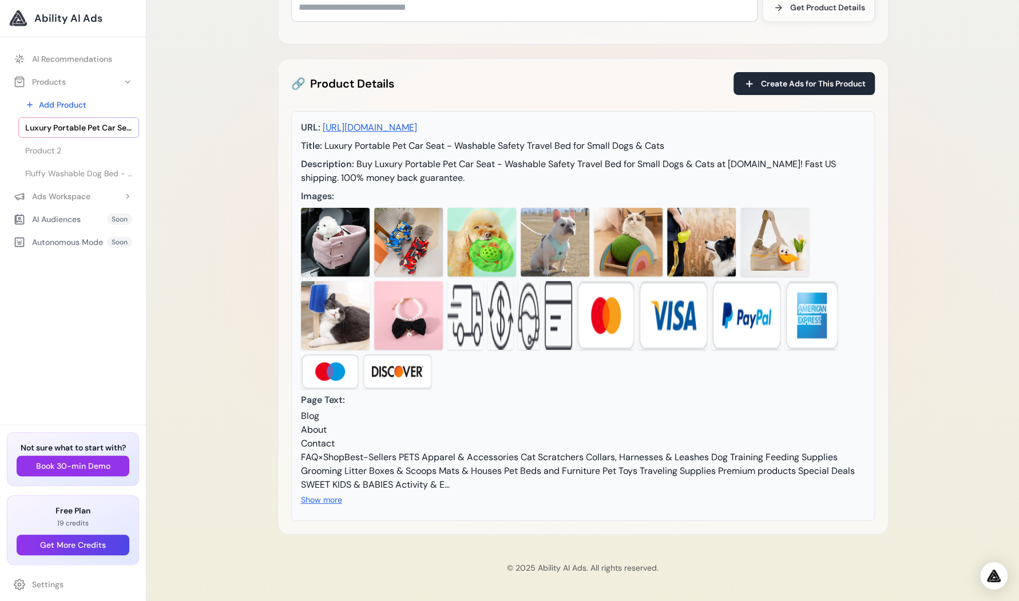
scroll to position [138, 0]
click at [331, 219] on img at bounding box center [335, 242] width 69 height 69
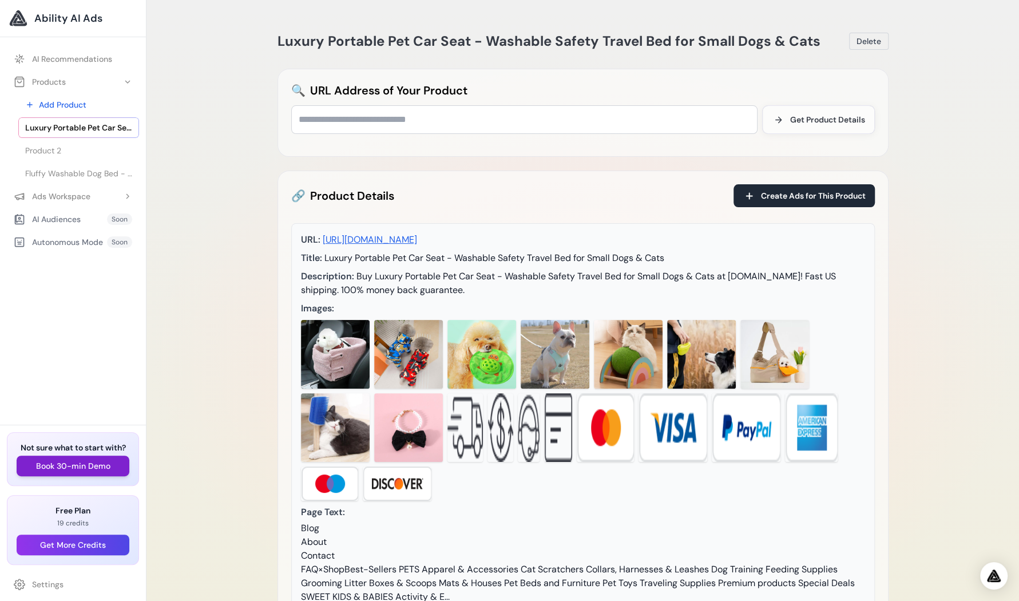
click at [73, 466] on button "Book 30-min Demo" at bounding box center [73, 465] width 113 height 21
